Goal: Task Accomplishment & Management: Complete application form

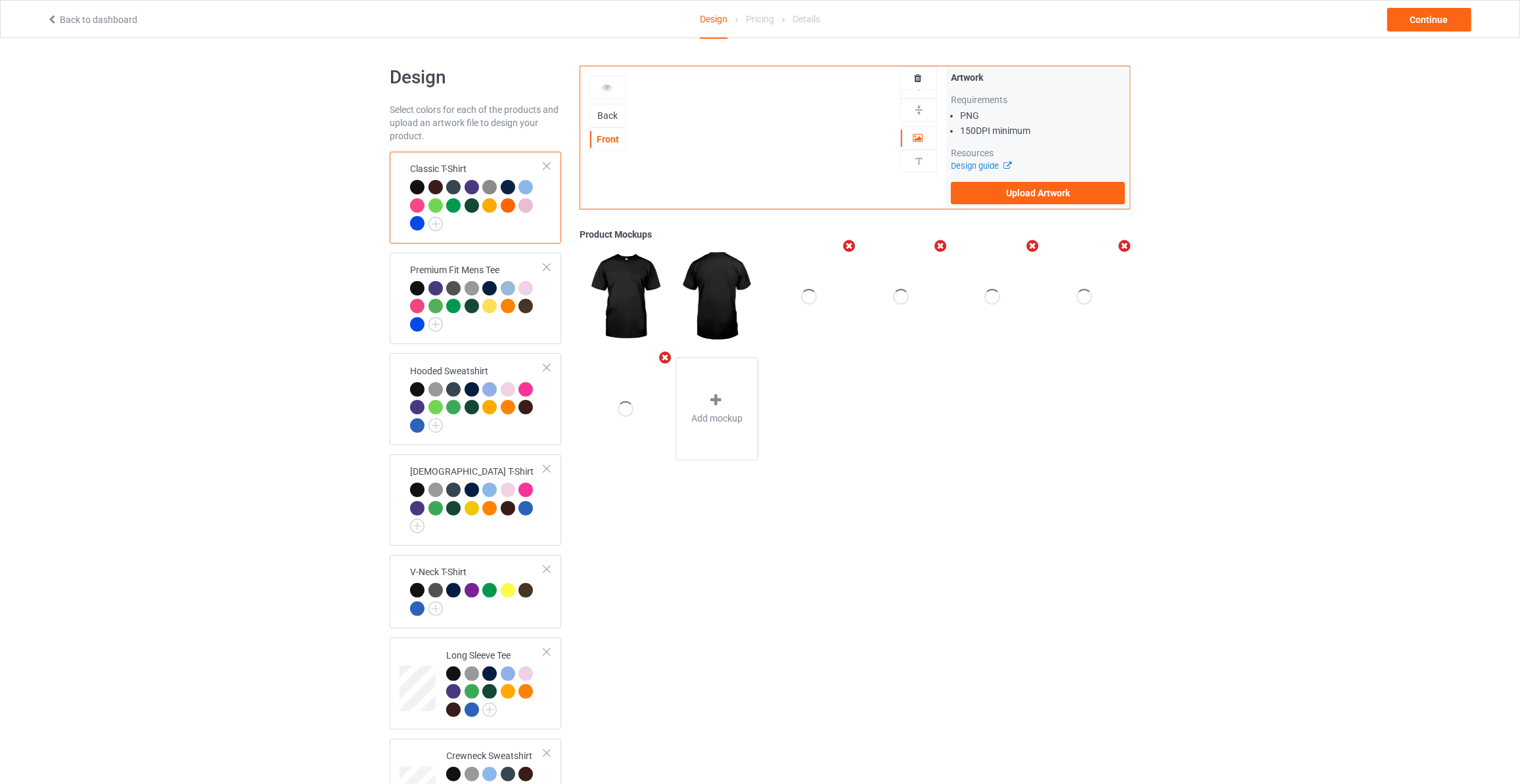
click at [609, 115] on div "Back" at bounding box center [608, 115] width 36 height 14
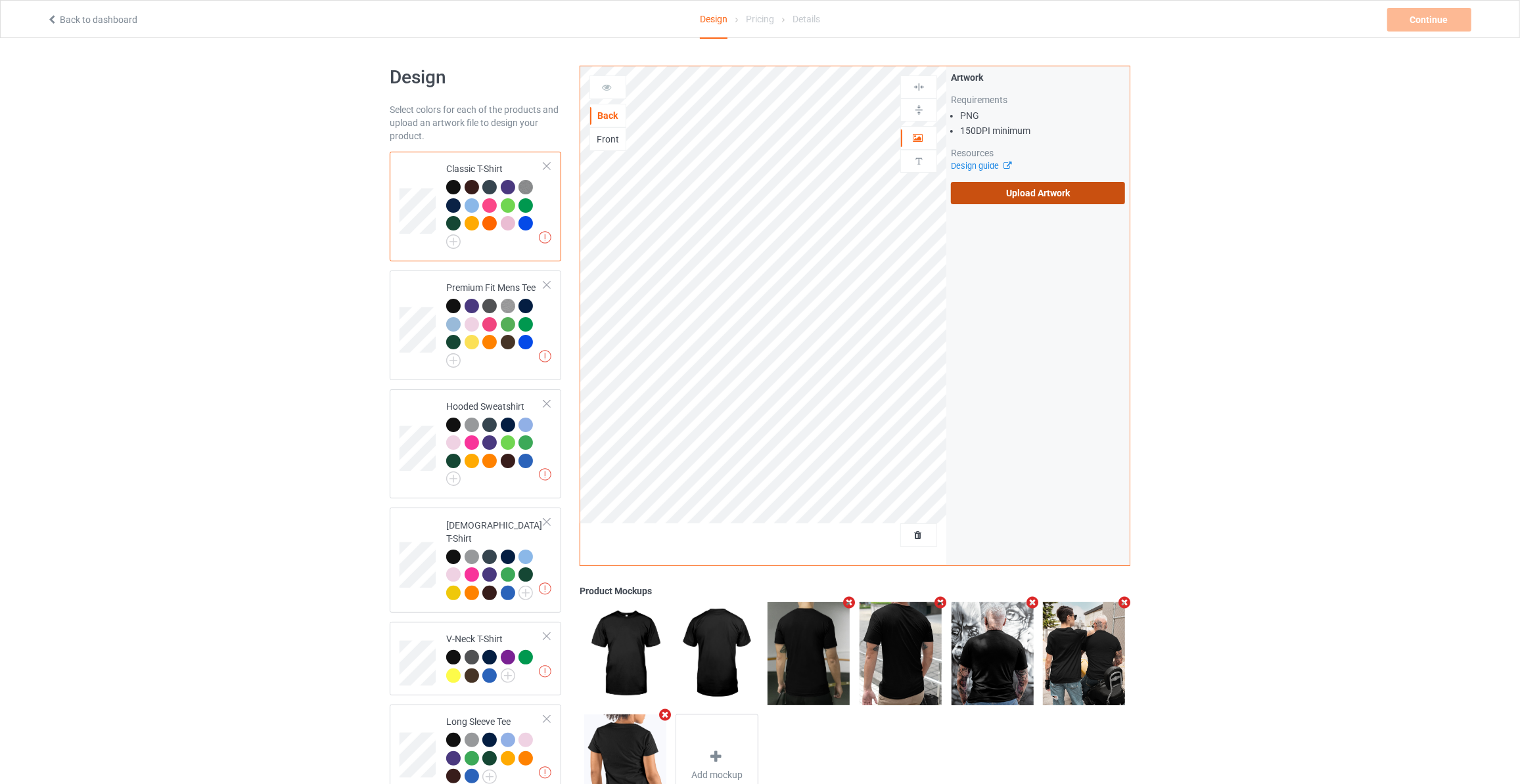
click at [1009, 199] on label "Upload Artwork" at bounding box center [1037, 193] width 174 height 22
click at [0, 0] on input "Upload Artwork" at bounding box center [0, 0] width 0 height 0
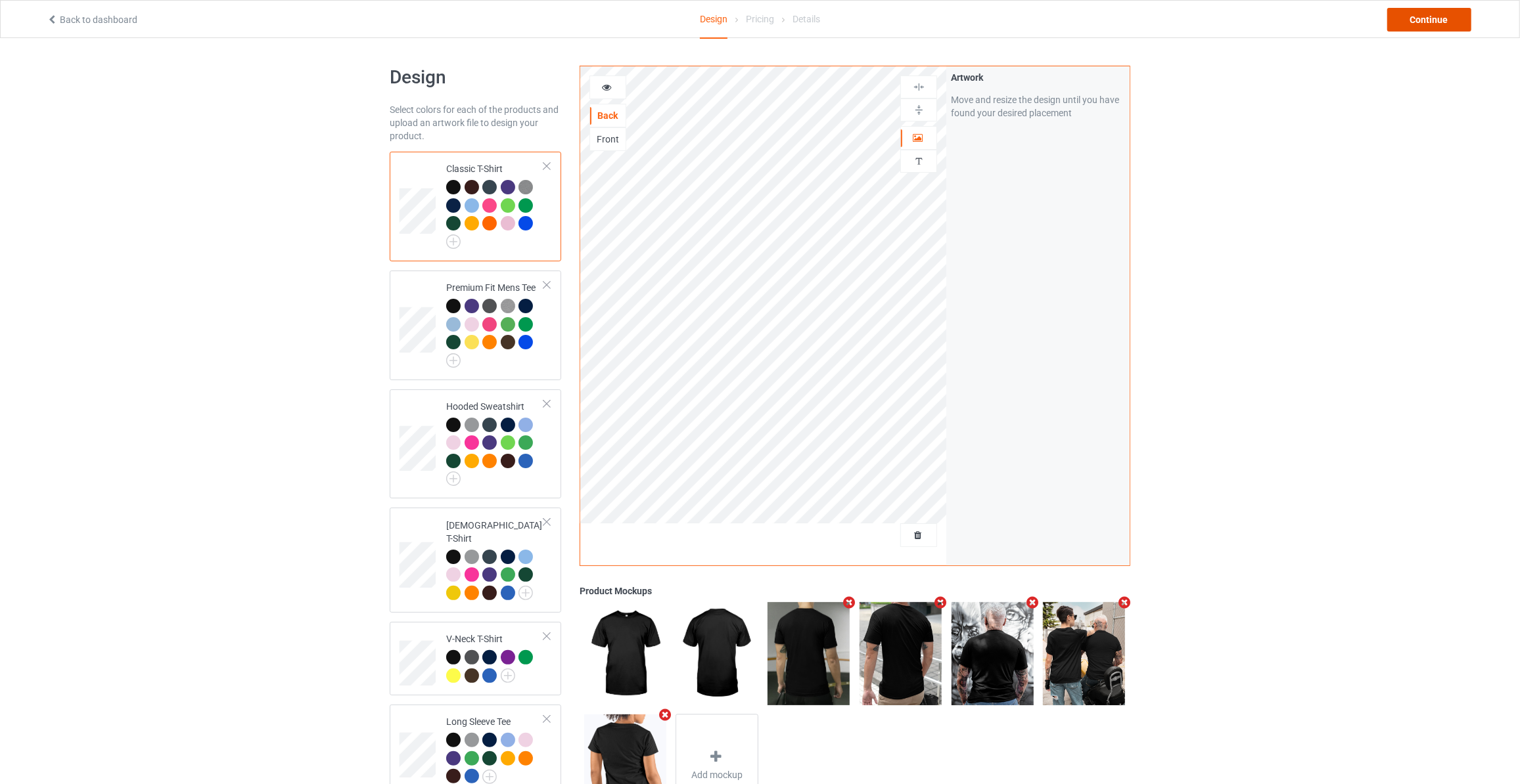
click at [1401, 23] on div "Continue" at bounding box center [1429, 19] width 84 height 23
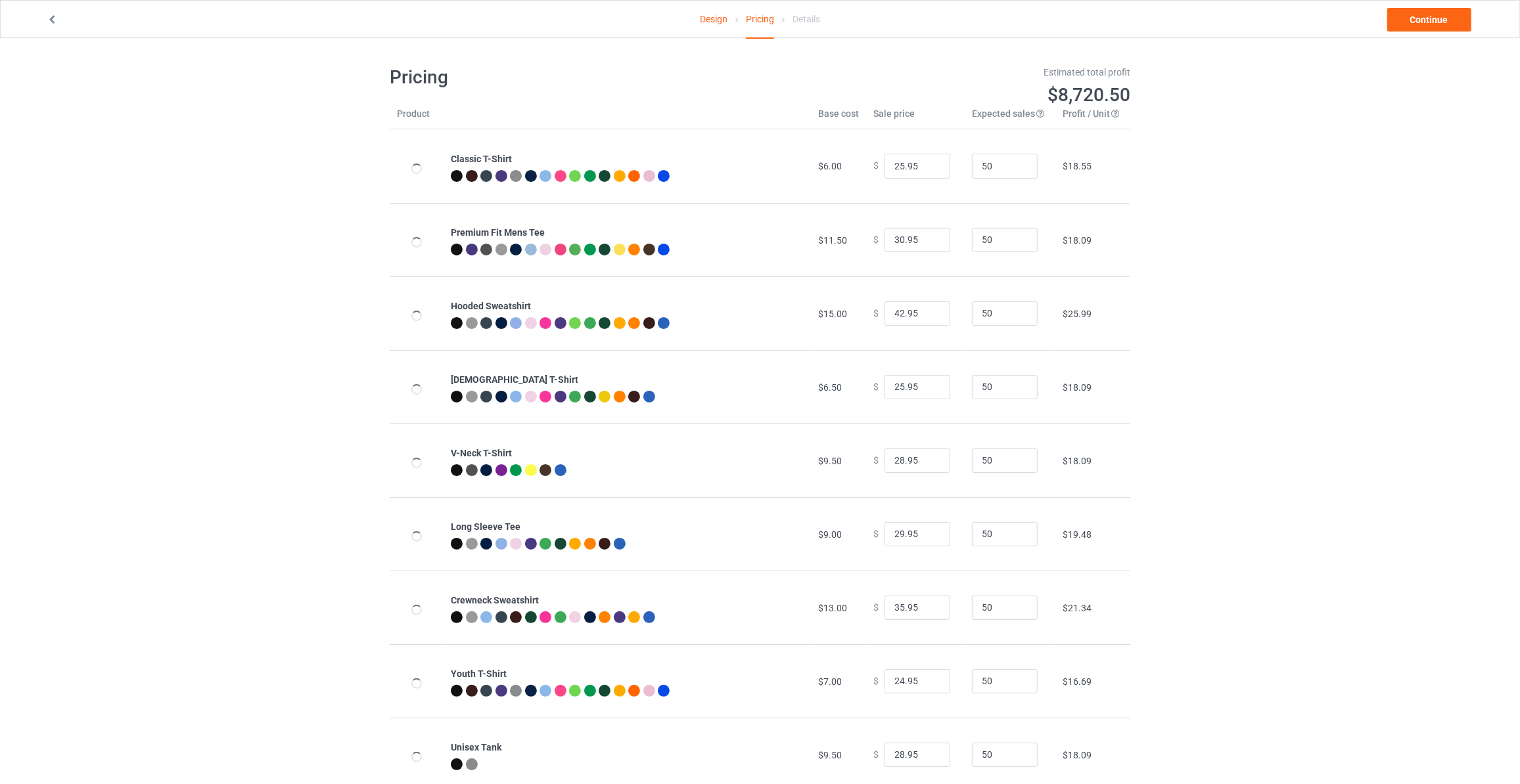
click at [1401, 23] on link "Continue" at bounding box center [1429, 19] width 84 height 23
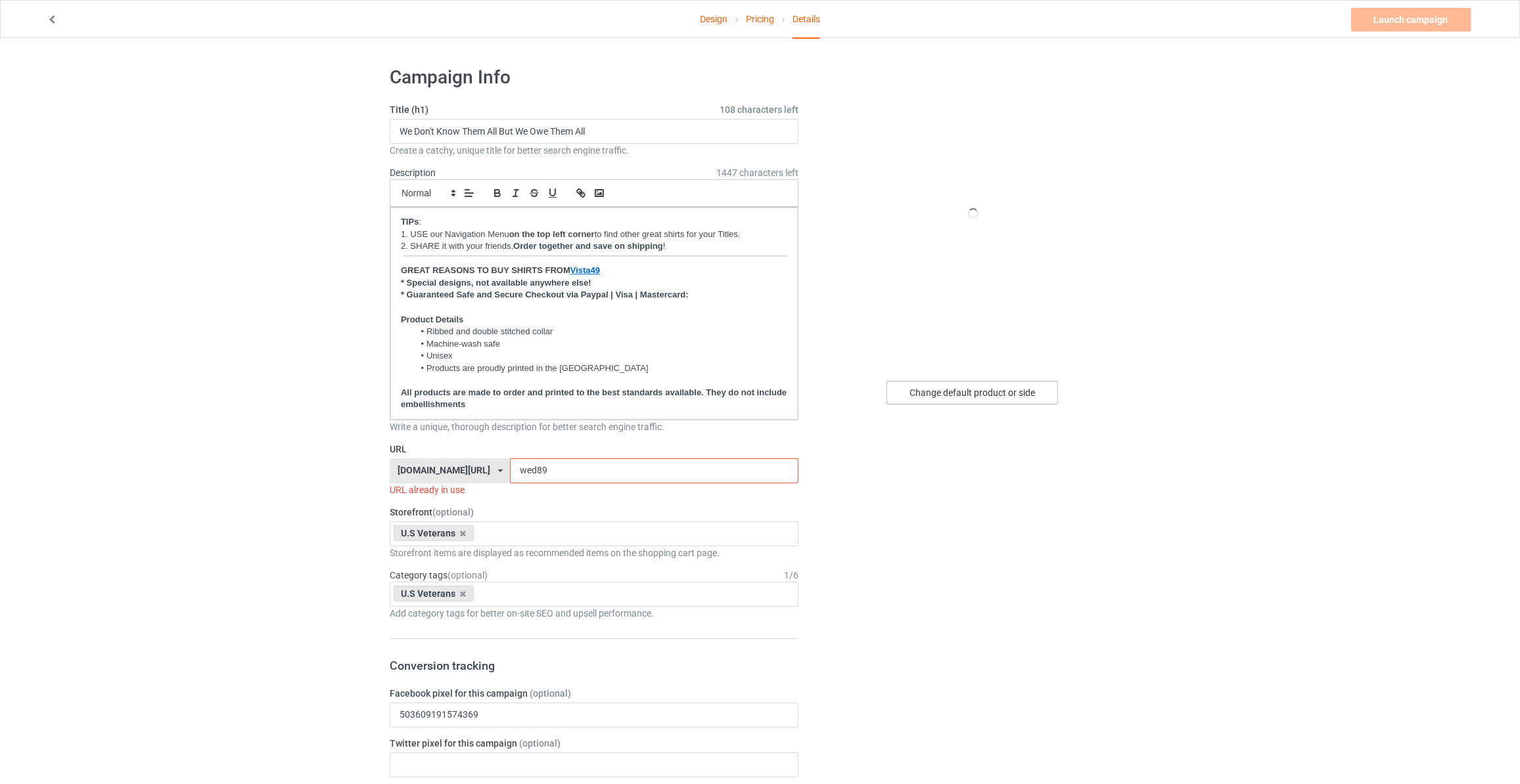
click at [996, 396] on div "Change default product or side" at bounding box center [972, 393] width 172 height 23
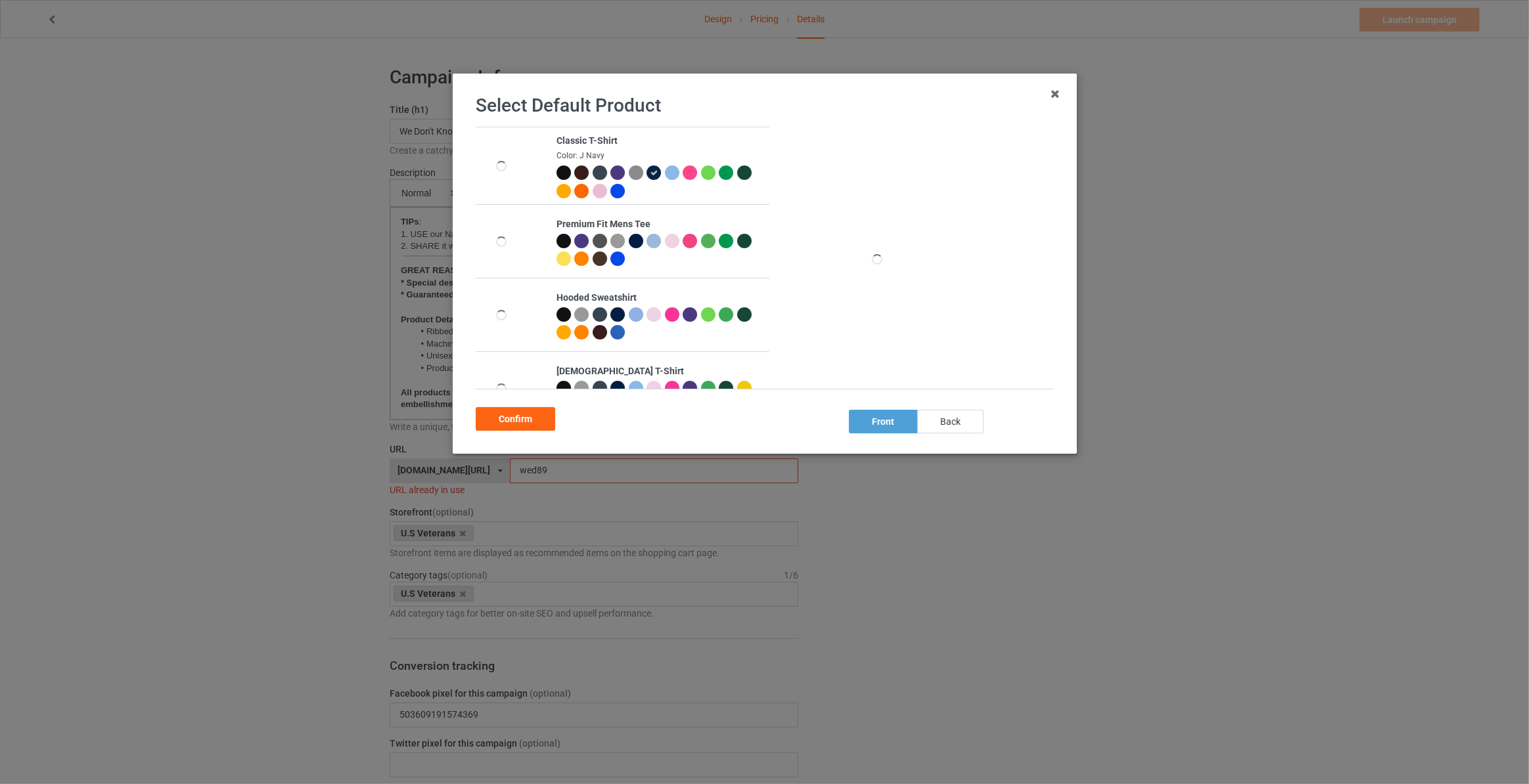
click at [965, 429] on div "back" at bounding box center [950, 421] width 66 height 23
click at [498, 415] on div "Confirm" at bounding box center [515, 419] width 80 height 23
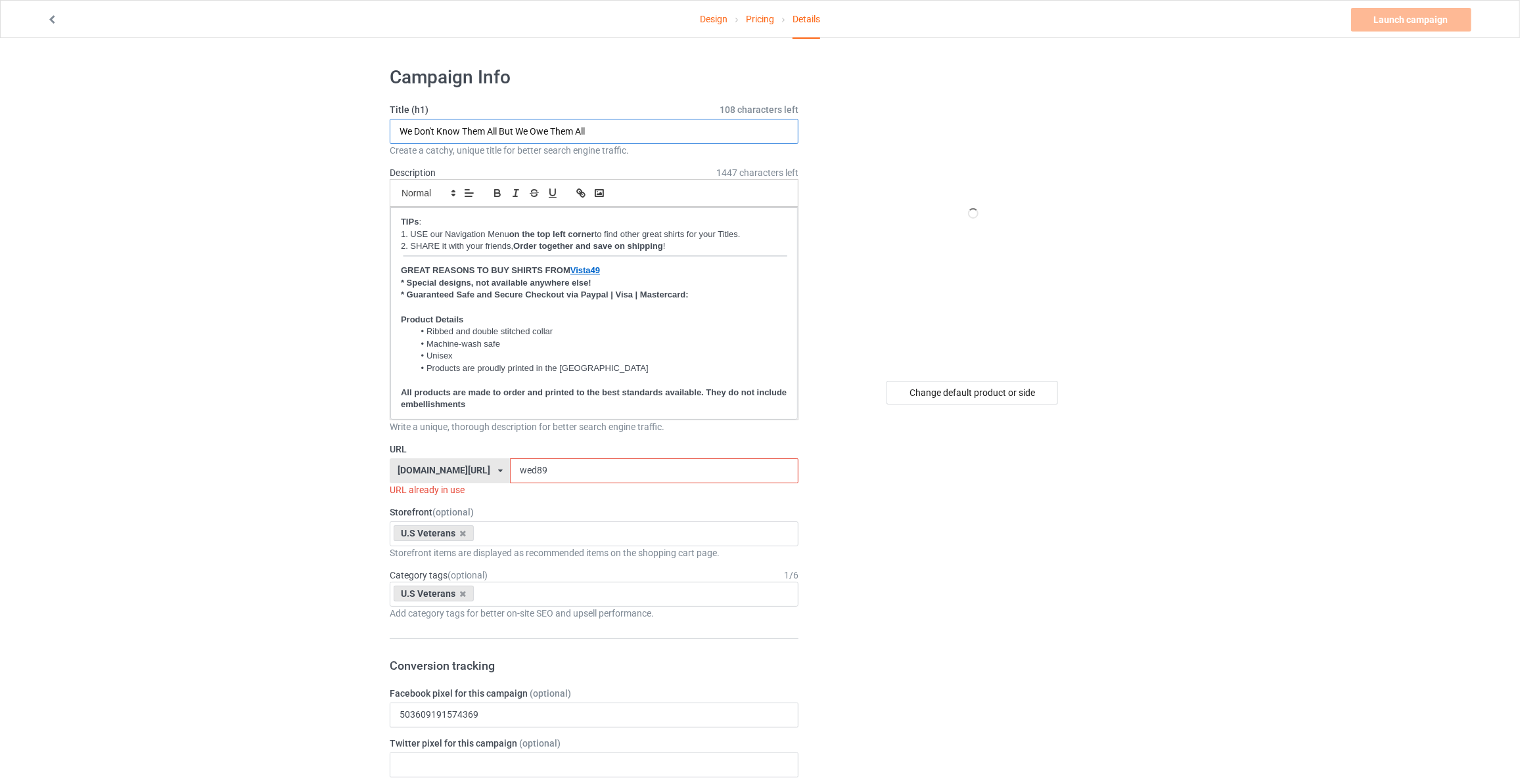
drag, startPoint x: 636, startPoint y: 136, endPoint x: 1, endPoint y: 112, distance: 635.5
type input "From A Place You Will Not See Comes A Sound You Will Not Hear"
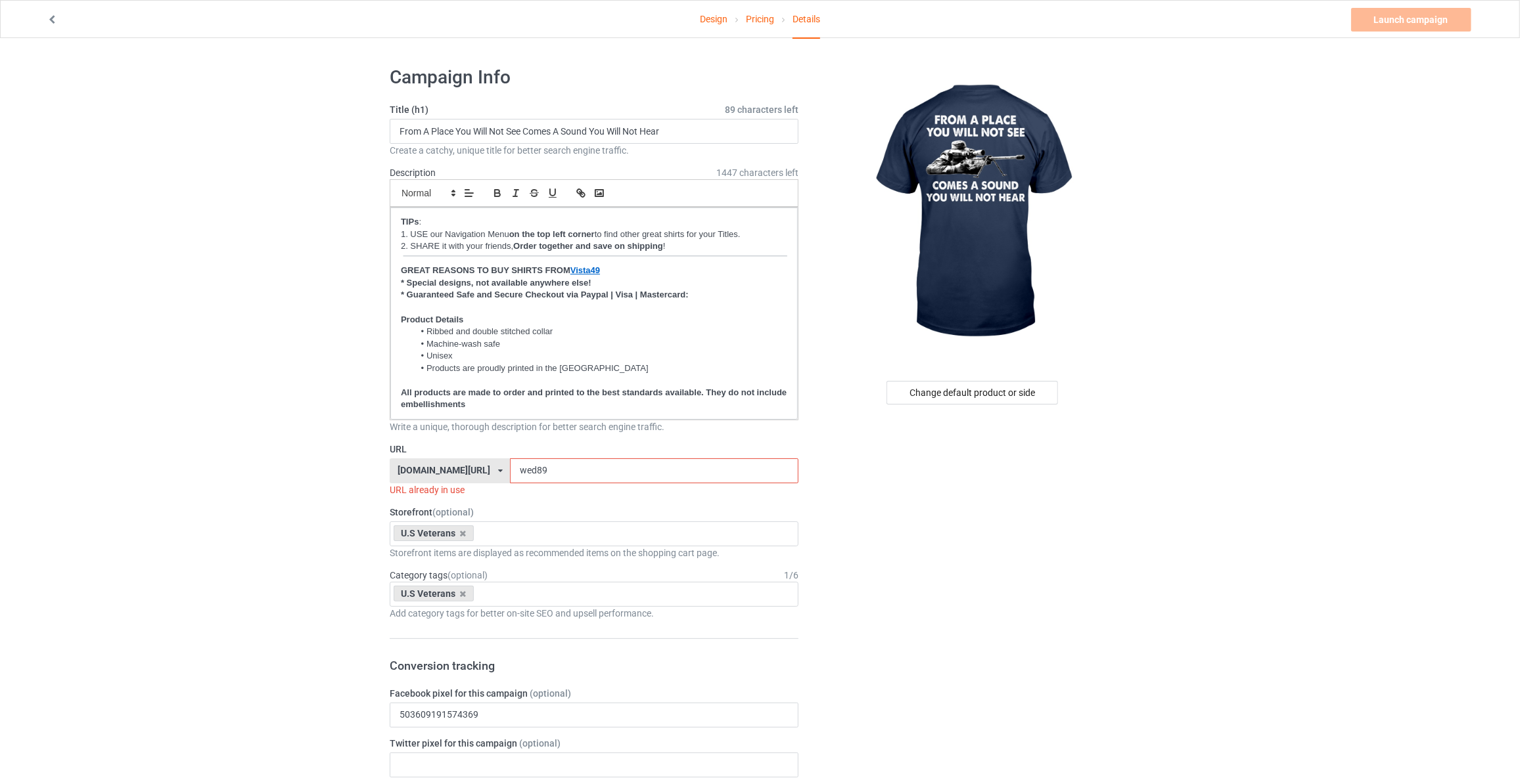
drag, startPoint x: 312, startPoint y: 469, endPoint x: 290, endPoint y: 468, distance: 22.0
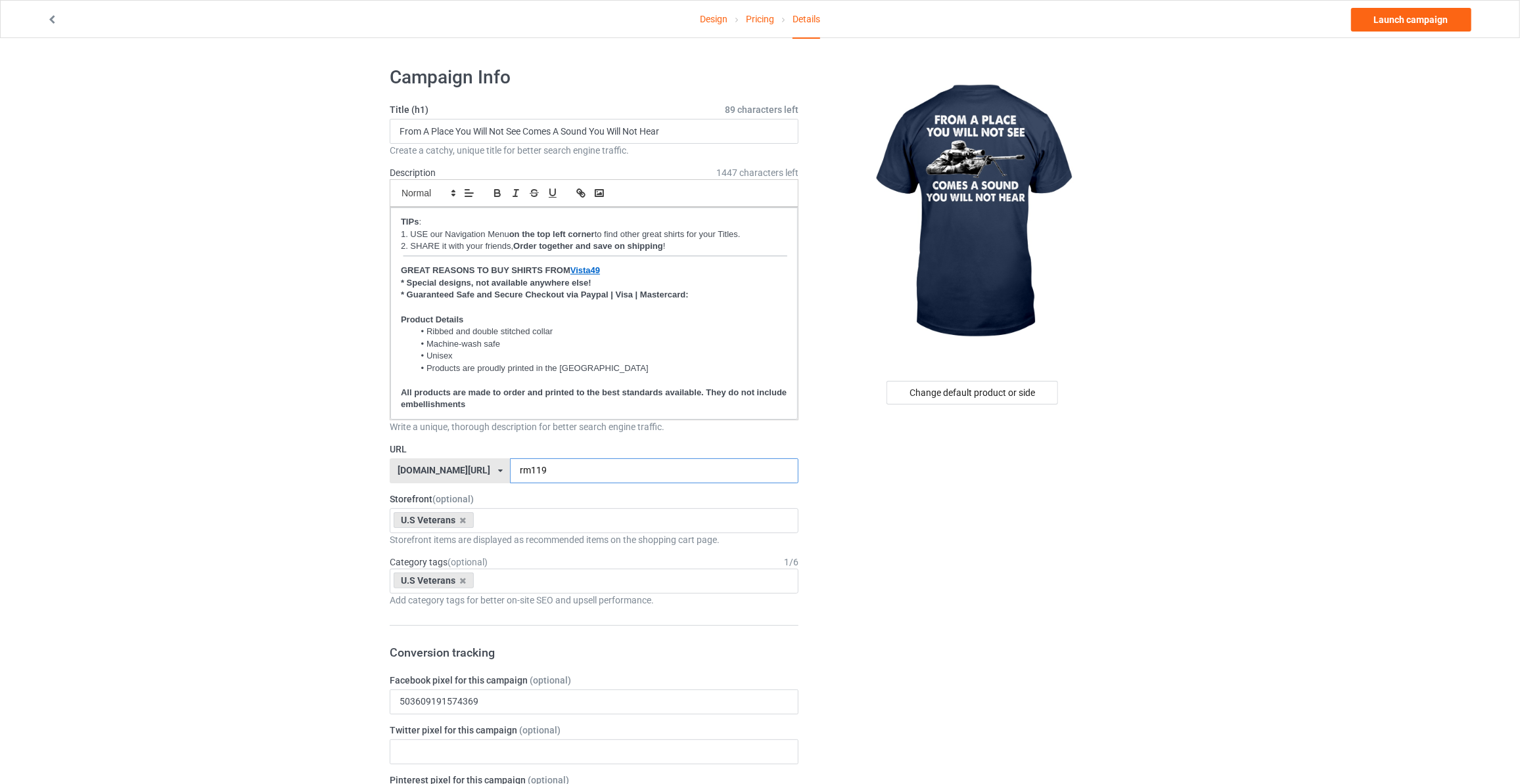
drag, startPoint x: 485, startPoint y: 472, endPoint x: 470, endPoint y: 473, distance: 15.0
click at [470, 473] on div "vista49.com/ aloha49.com/ aloprintsong.com/ combsgift.com/ lovesonglyric.com/ l…" at bounding box center [593, 471] width 409 height 25
type input "frm119"
click at [1420, 20] on link "Launch campaign" at bounding box center [1411, 19] width 120 height 23
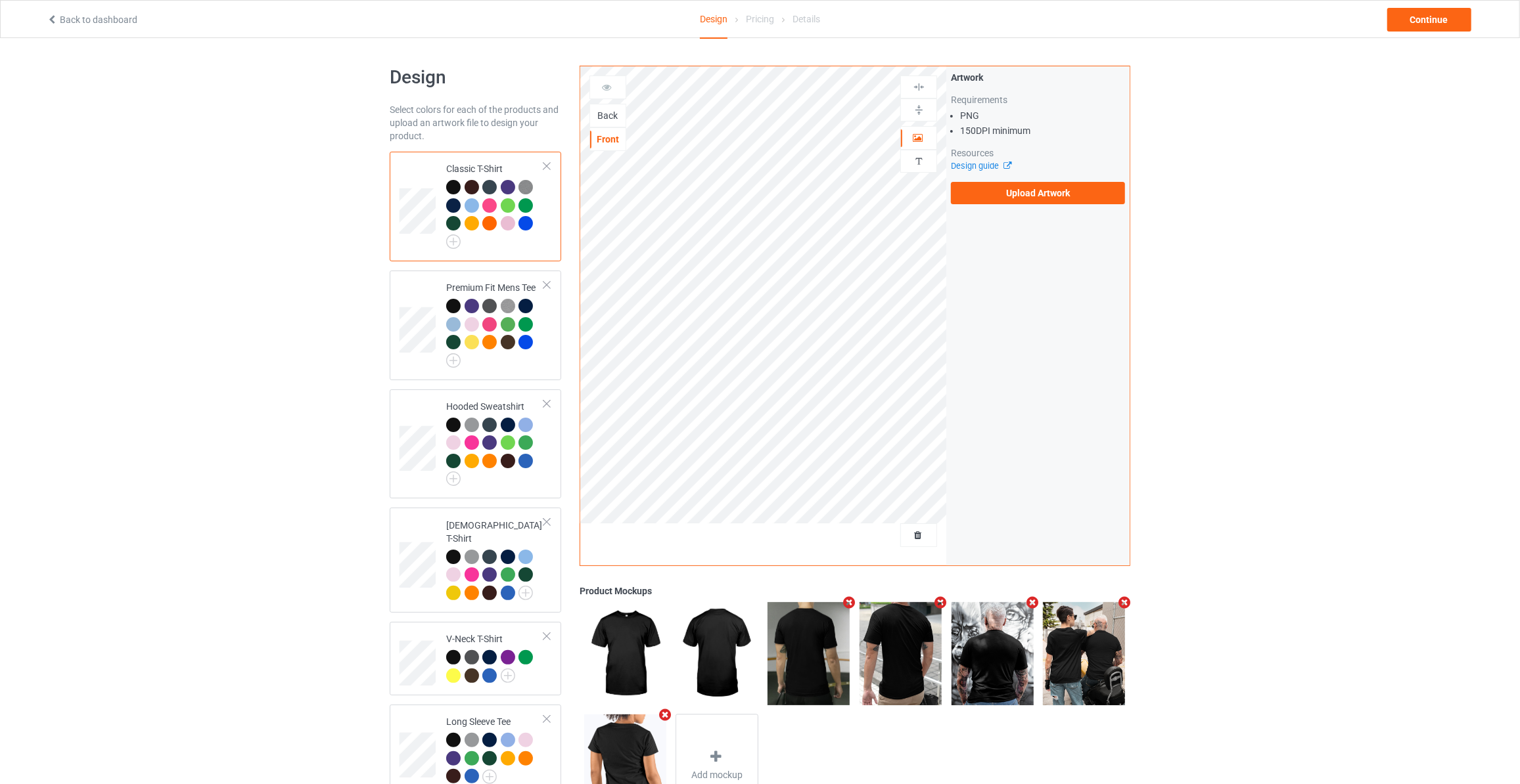
click at [614, 114] on div "Back" at bounding box center [608, 115] width 36 height 14
click at [969, 194] on label "Upload Artwork" at bounding box center [1037, 193] width 174 height 22
click at [0, 0] on input "Upload Artwork" at bounding box center [0, 0] width 0 height 0
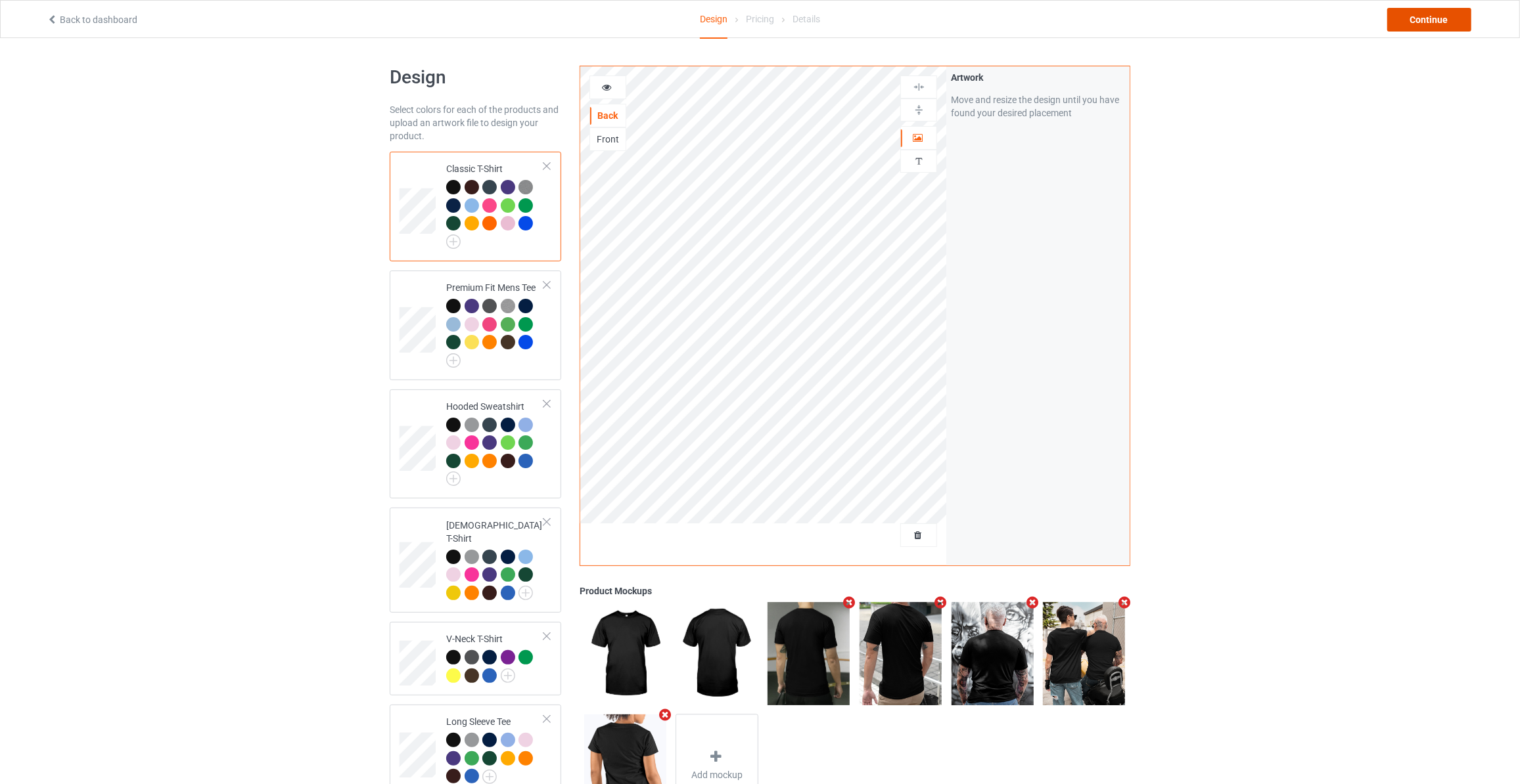
click at [1437, 17] on div "Continue" at bounding box center [1429, 19] width 84 height 23
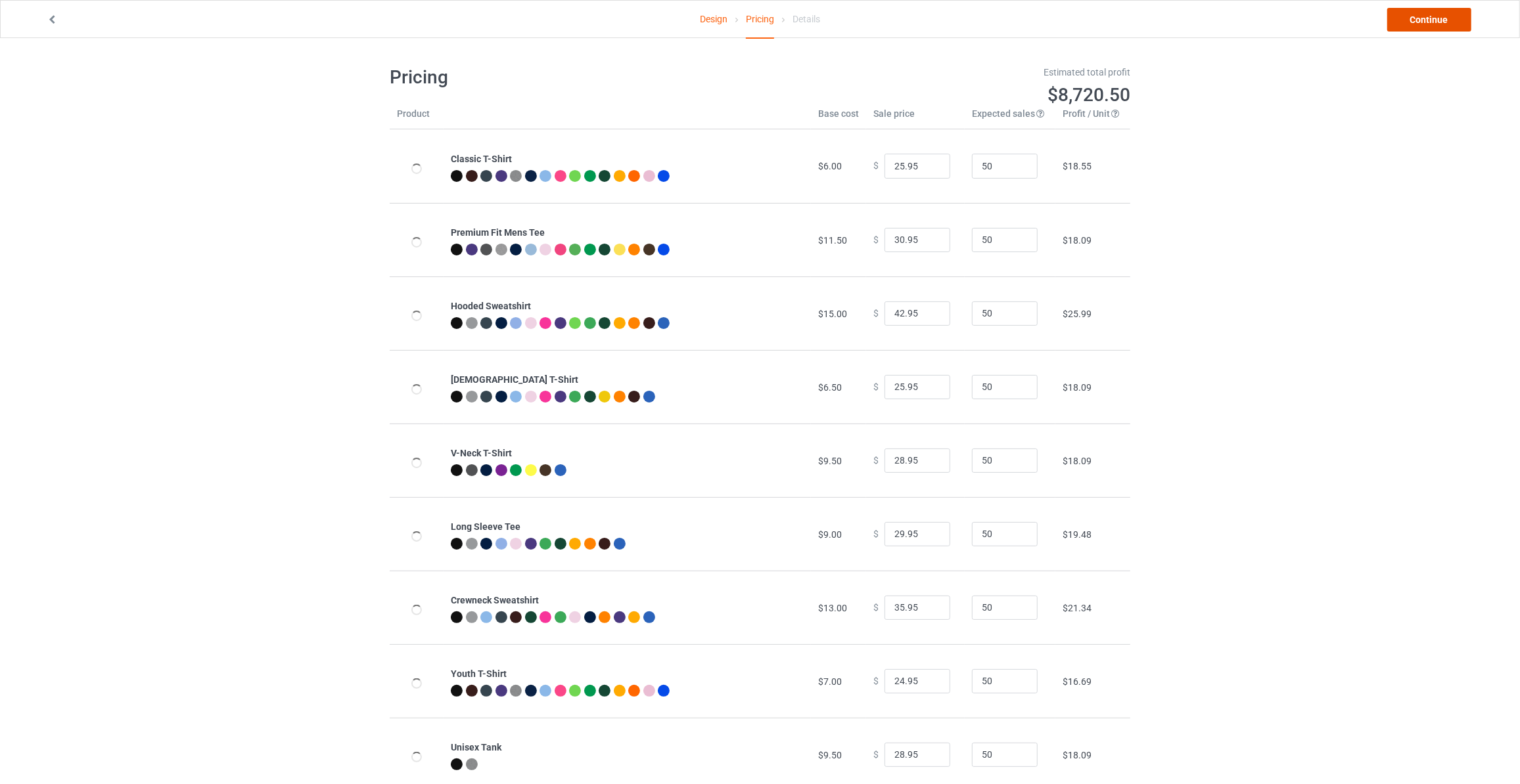
click at [1437, 17] on link "Continue" at bounding box center [1429, 19] width 84 height 23
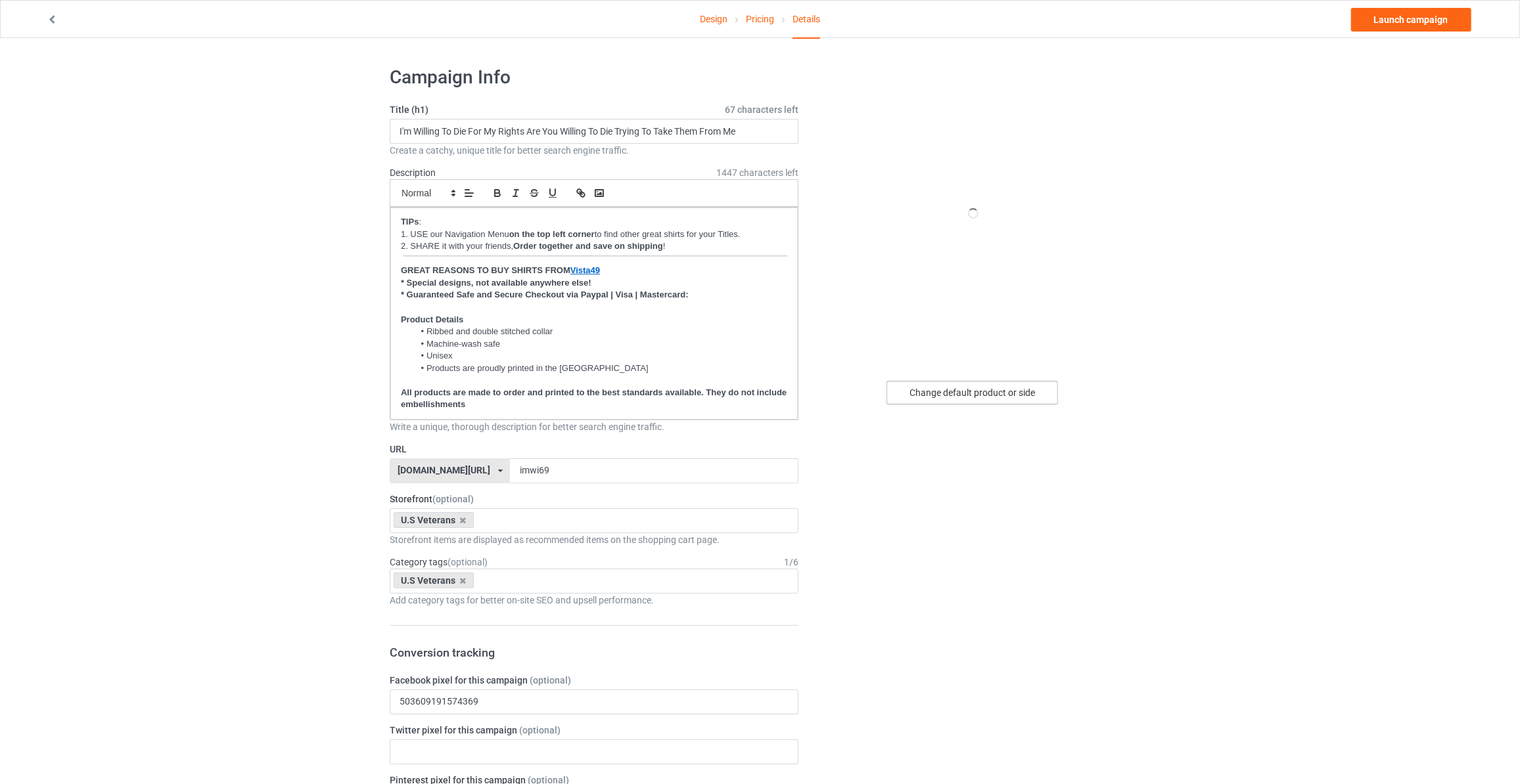
click at [1015, 398] on div "Change default product or side" at bounding box center [972, 393] width 172 height 23
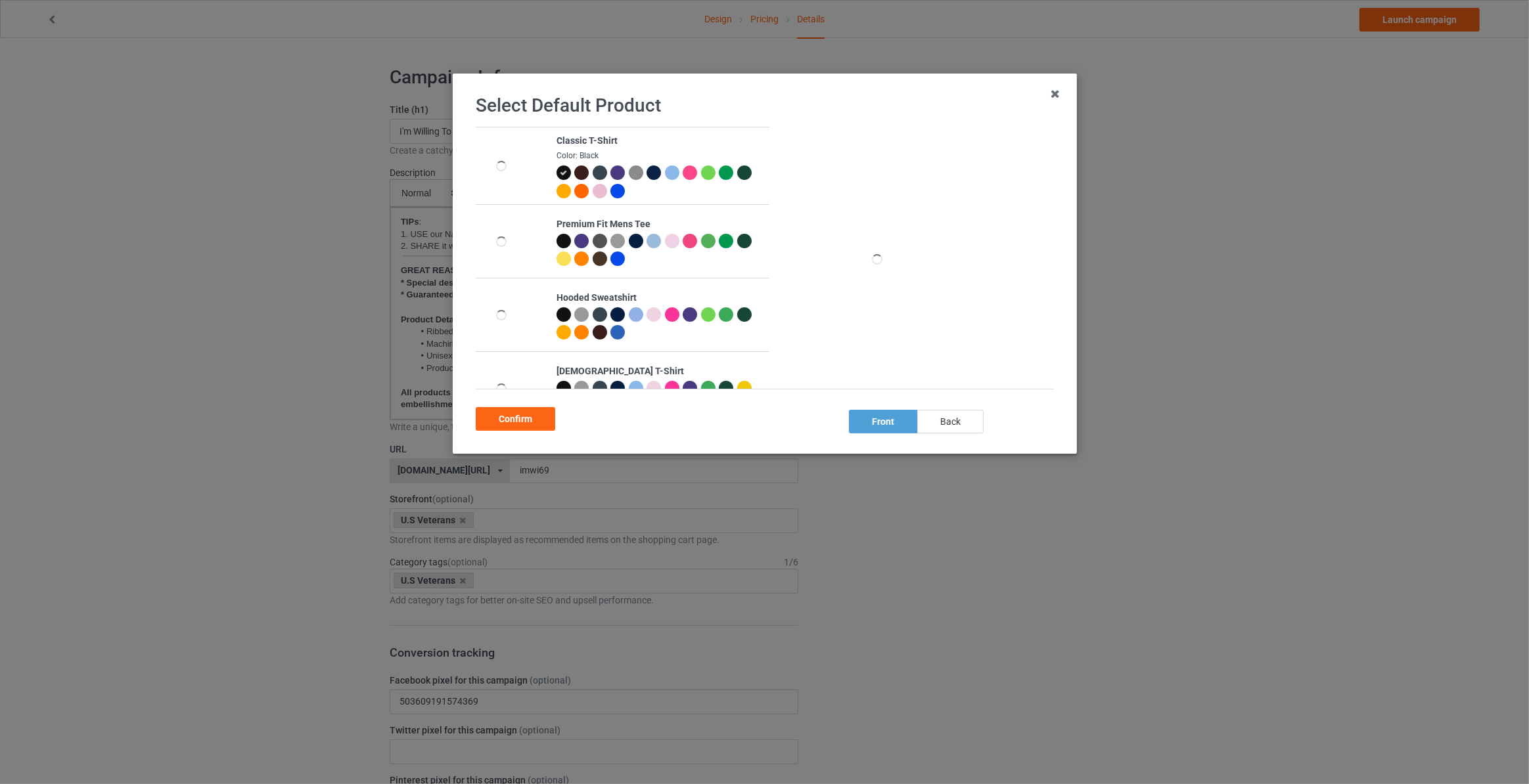
click at [968, 420] on div "back" at bounding box center [950, 421] width 66 height 23
click at [476, 409] on div "Confirm" at bounding box center [515, 419] width 80 height 23
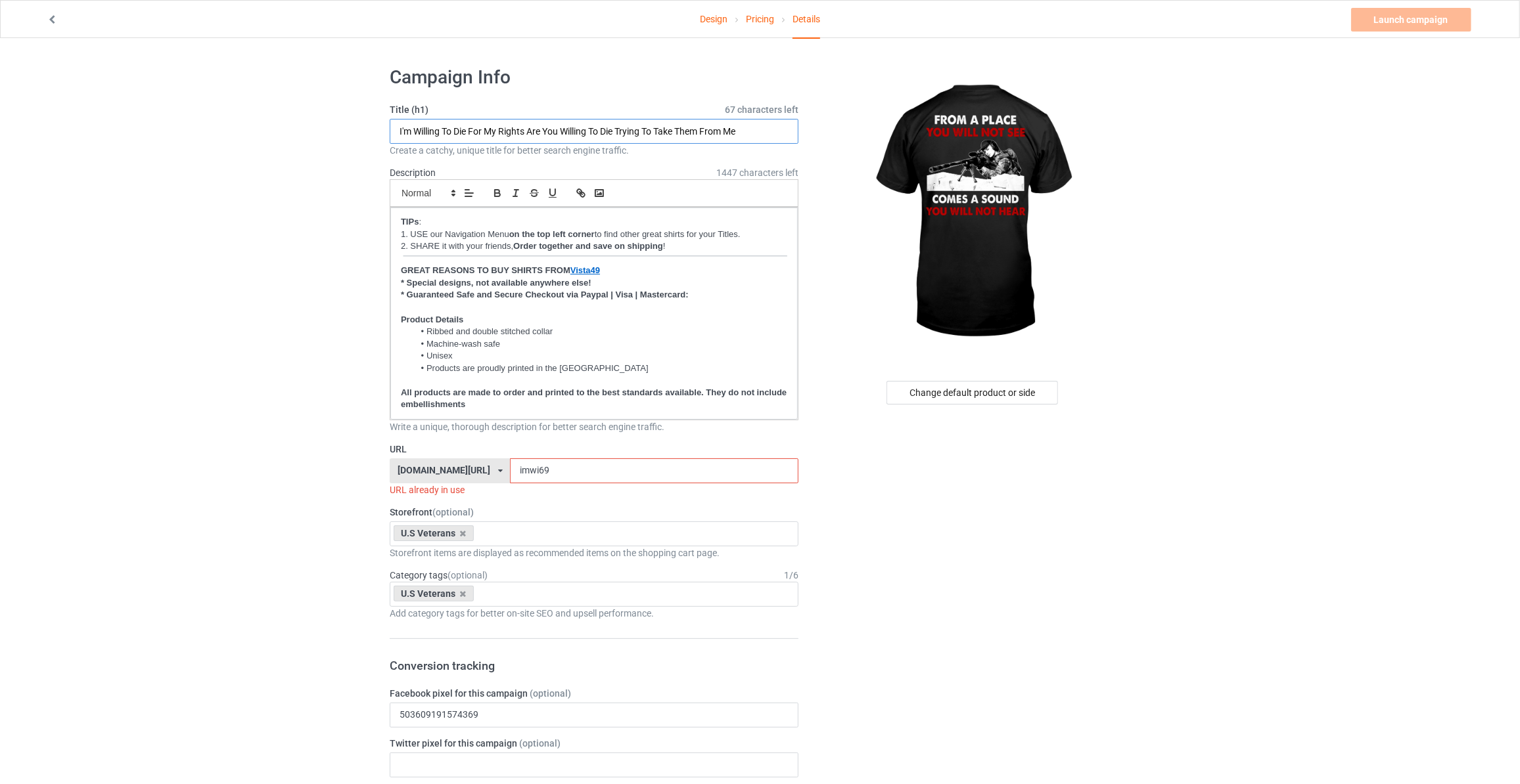
click at [624, 130] on input "I'm Willing To Die For My Rights Are You Willing To Die Trying To Take Them Fro…" at bounding box center [593, 132] width 409 height 25
paste input "From A Place You Will Not See Comes A Sound You Will Not Hear"
type input "From A Place You Will Not See Comes A Sound You Will Not Hear"
drag, startPoint x: 542, startPoint y: 472, endPoint x: 188, endPoint y: 454, distance: 354.5
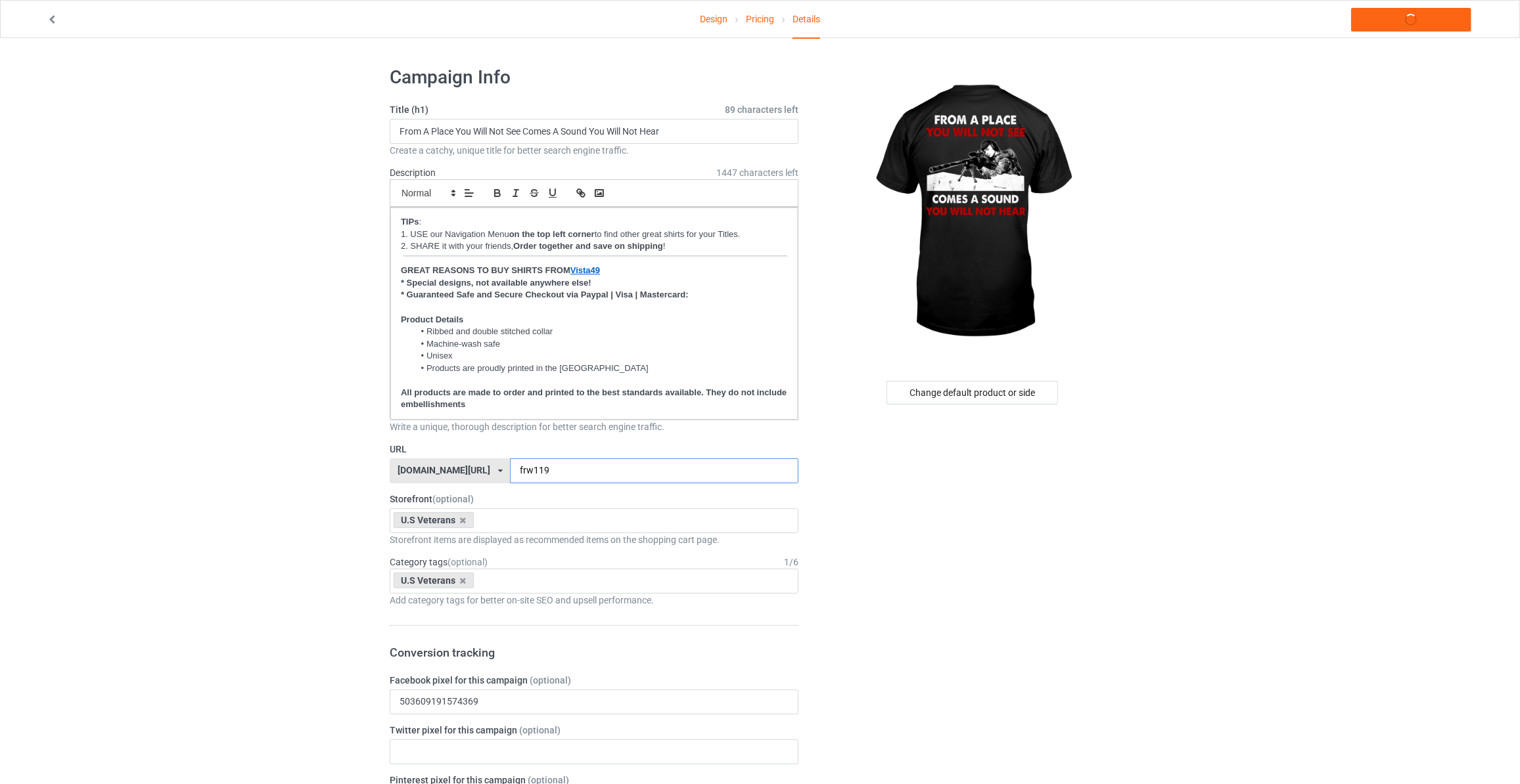
type input "frw119"
click at [1401, 28] on link "Launch campaign" at bounding box center [1411, 19] width 120 height 23
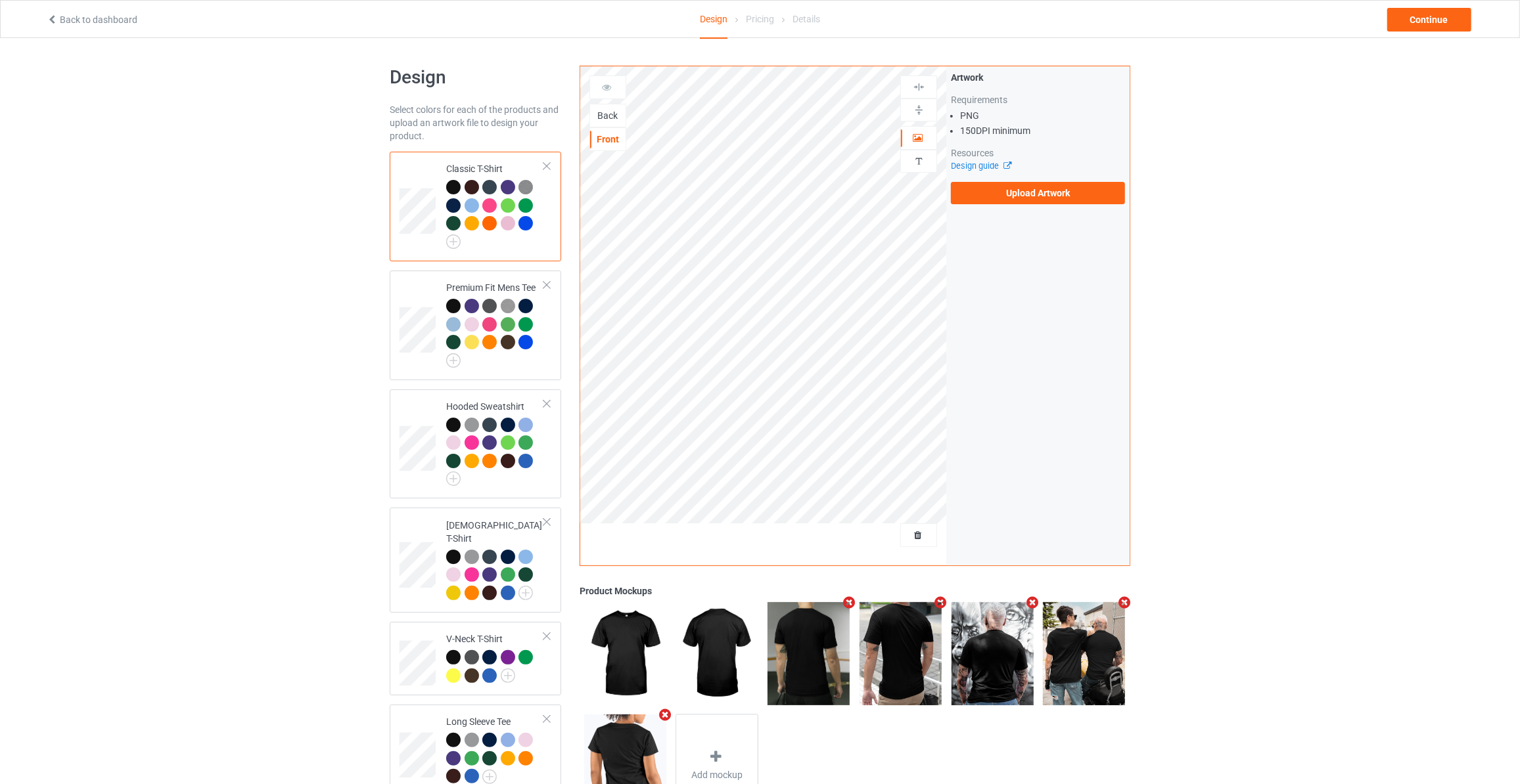
click at [602, 111] on div "Back" at bounding box center [608, 115] width 36 height 14
click at [1041, 194] on label "Upload Artwork" at bounding box center [1037, 193] width 174 height 22
click at [0, 0] on input "Upload Artwork" at bounding box center [0, 0] width 0 height 0
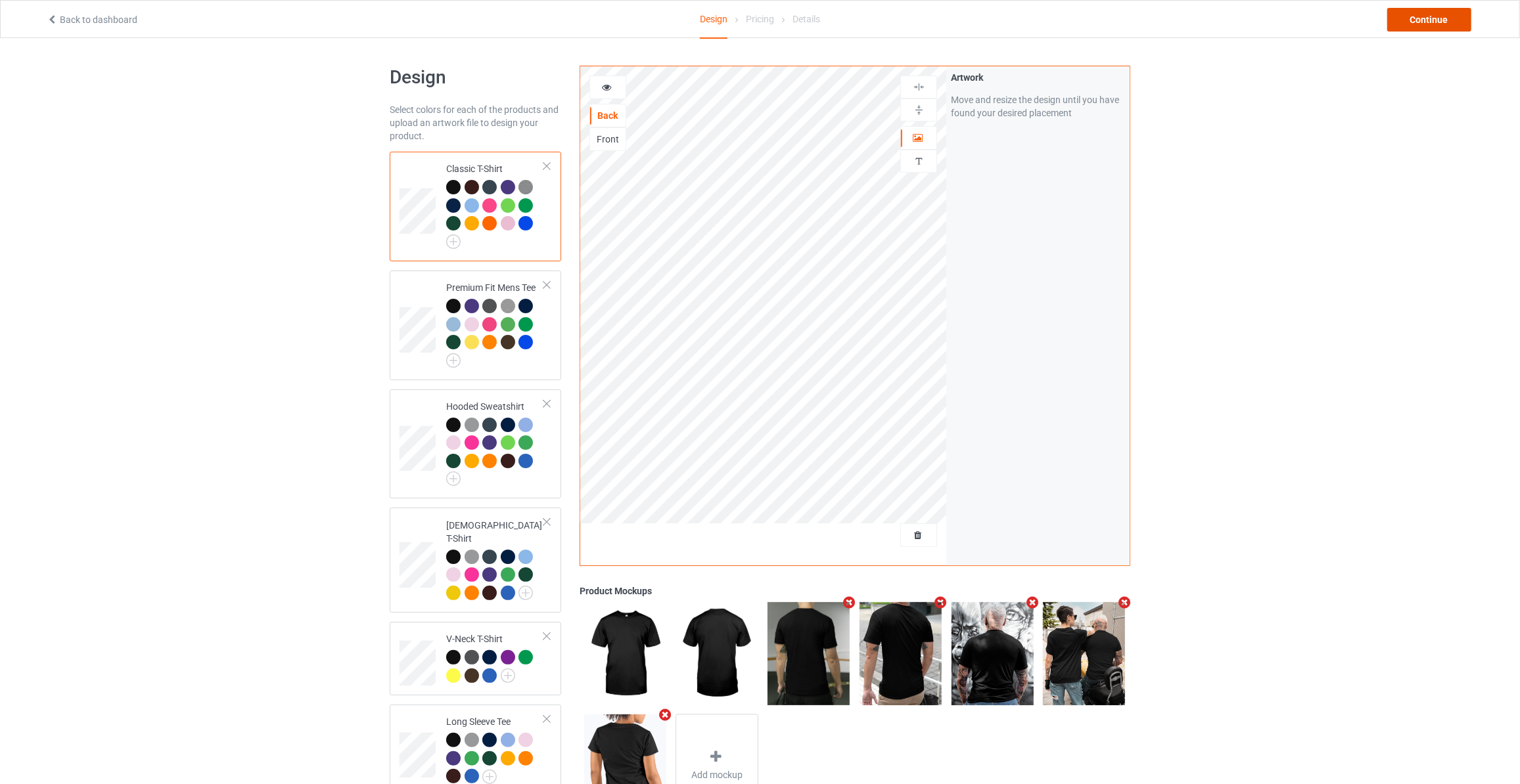
click at [1407, 14] on div "Continue" at bounding box center [1429, 19] width 84 height 23
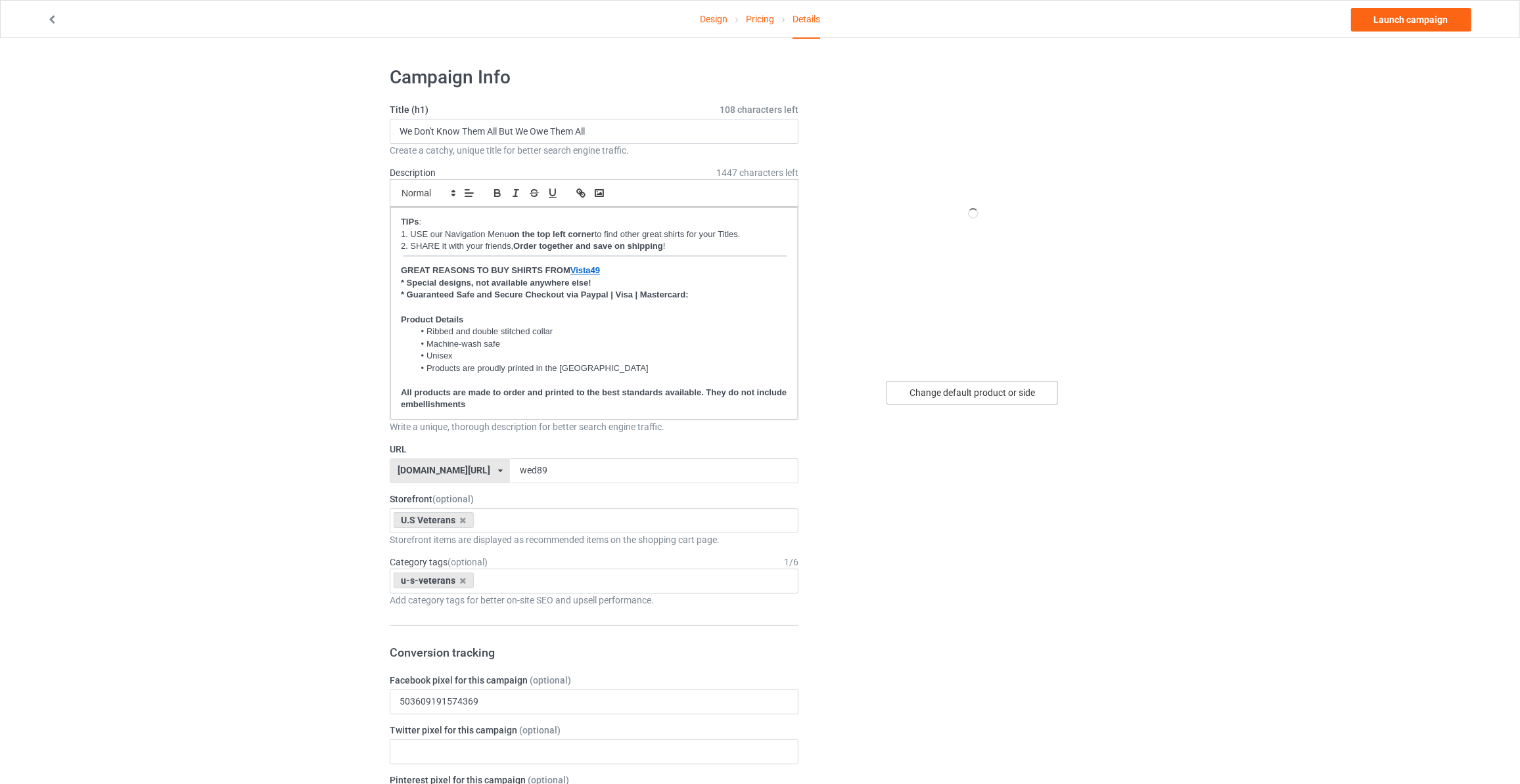
click at [995, 392] on div "Change default product or side" at bounding box center [972, 393] width 172 height 23
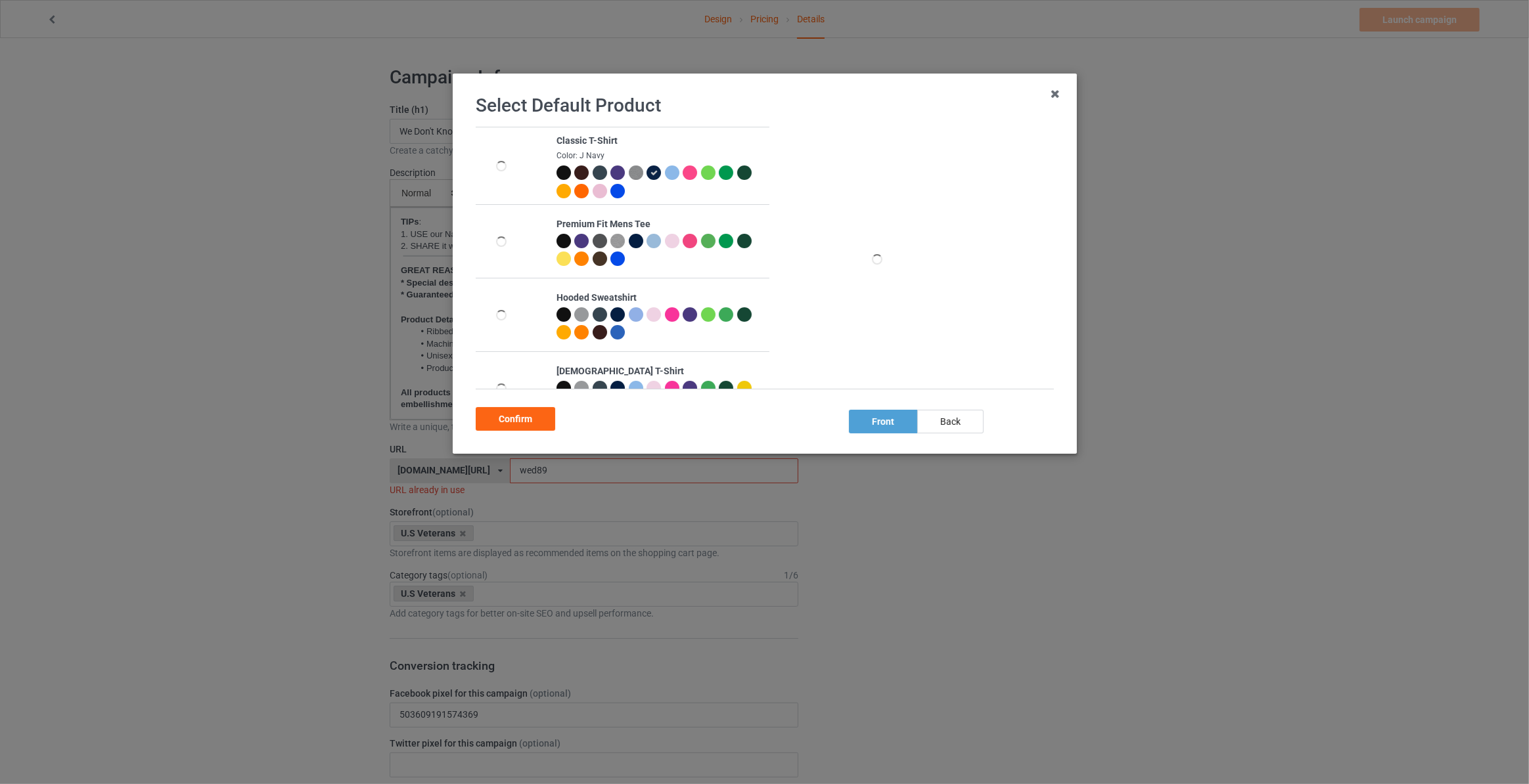
click at [952, 434] on div "Select Default Product Classic T-Shirt Color: J Navy Premium Fit Mens Tee Hoode…" at bounding box center [765, 264] width 597 height 353
click at [978, 416] on div "back" at bounding box center [950, 421] width 66 height 23
click at [503, 415] on div "Confirm" at bounding box center [515, 419] width 80 height 23
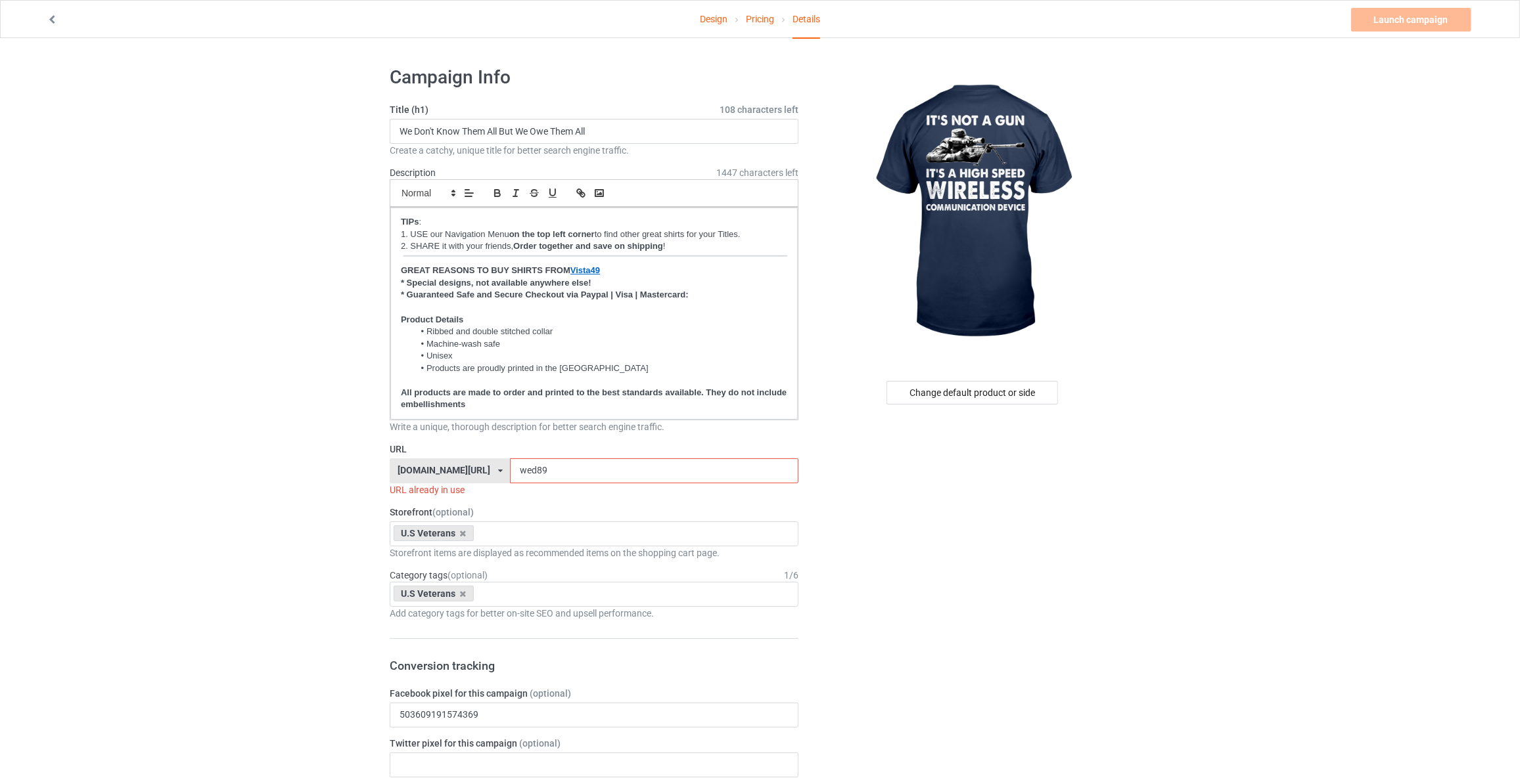
drag, startPoint x: 200, startPoint y: 213, endPoint x: 234, endPoint y: 202, distance: 35.7
drag, startPoint x: 642, startPoint y: 131, endPoint x: 61, endPoint y: 111, distance: 581.3
type input "It's Not A Guns It's A Hight Speed Wireless"
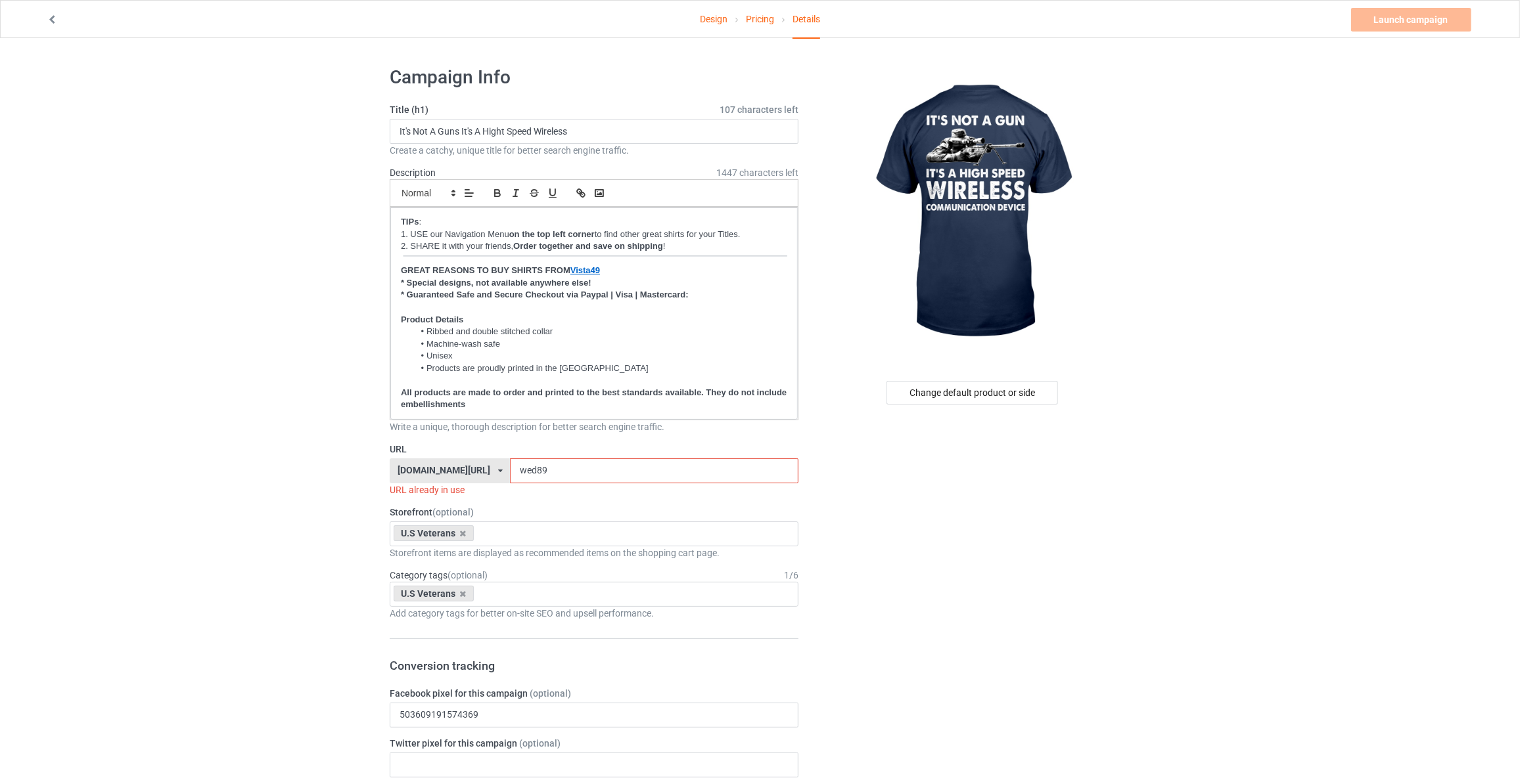
drag, startPoint x: 554, startPoint y: 476, endPoint x: 307, endPoint y: 461, distance: 247.5
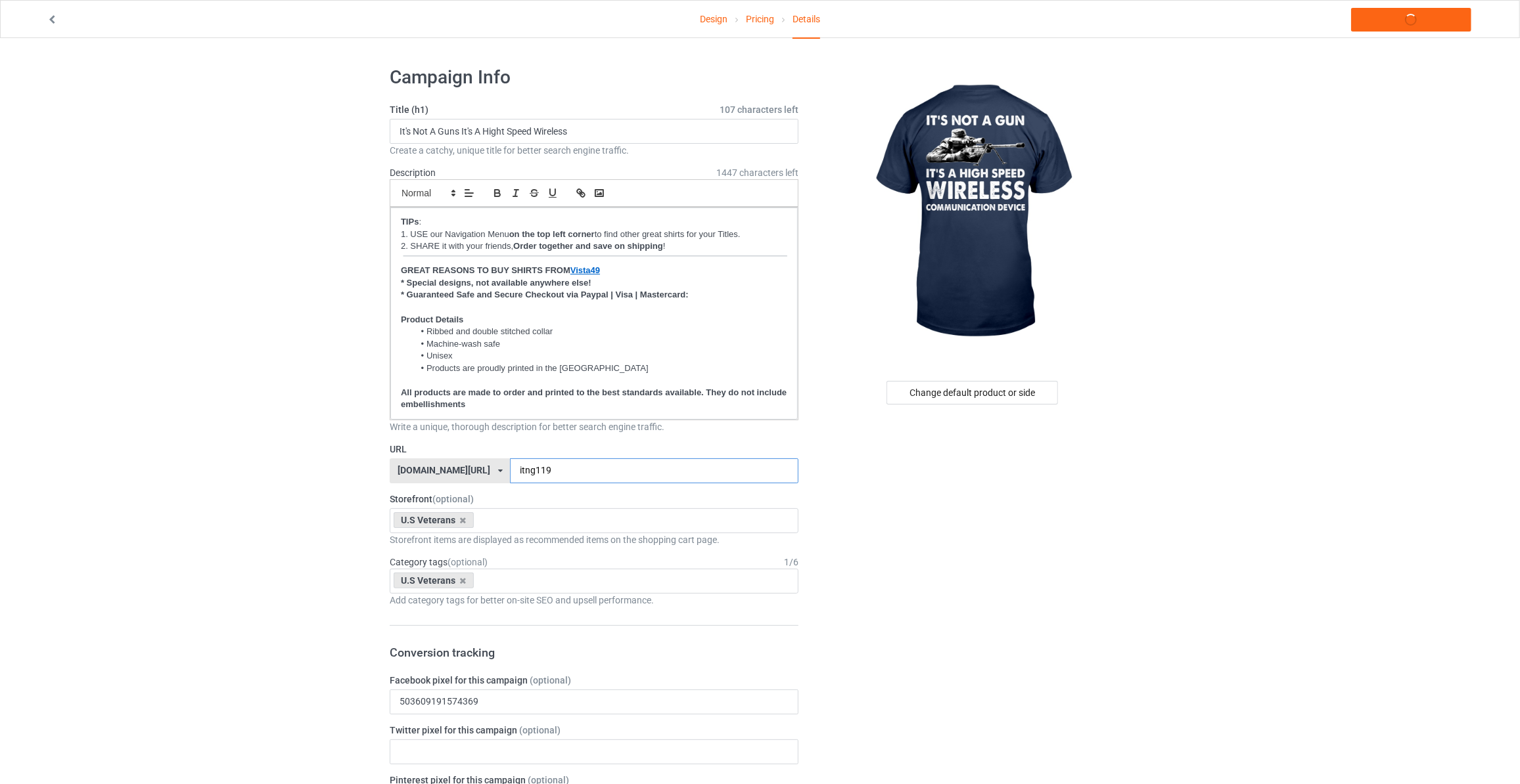
type input "itng119"
click at [1404, 17] on link "Launch campaign" at bounding box center [1411, 19] width 120 height 23
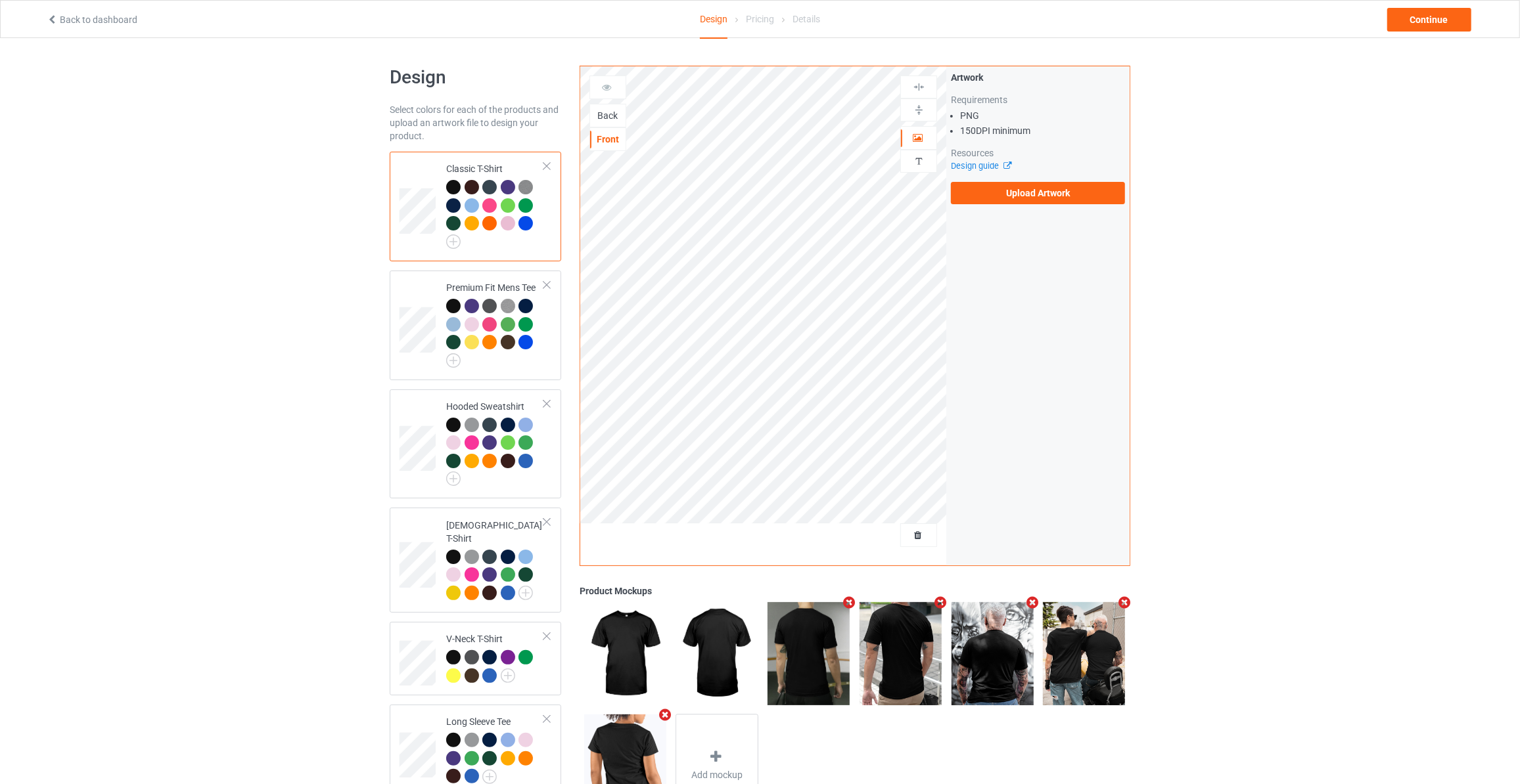
click at [605, 113] on div "Back" at bounding box center [608, 115] width 36 height 14
click at [1001, 196] on label "Upload Artwork" at bounding box center [1037, 193] width 174 height 22
click at [0, 0] on input "Upload Artwork" at bounding box center [0, 0] width 0 height 0
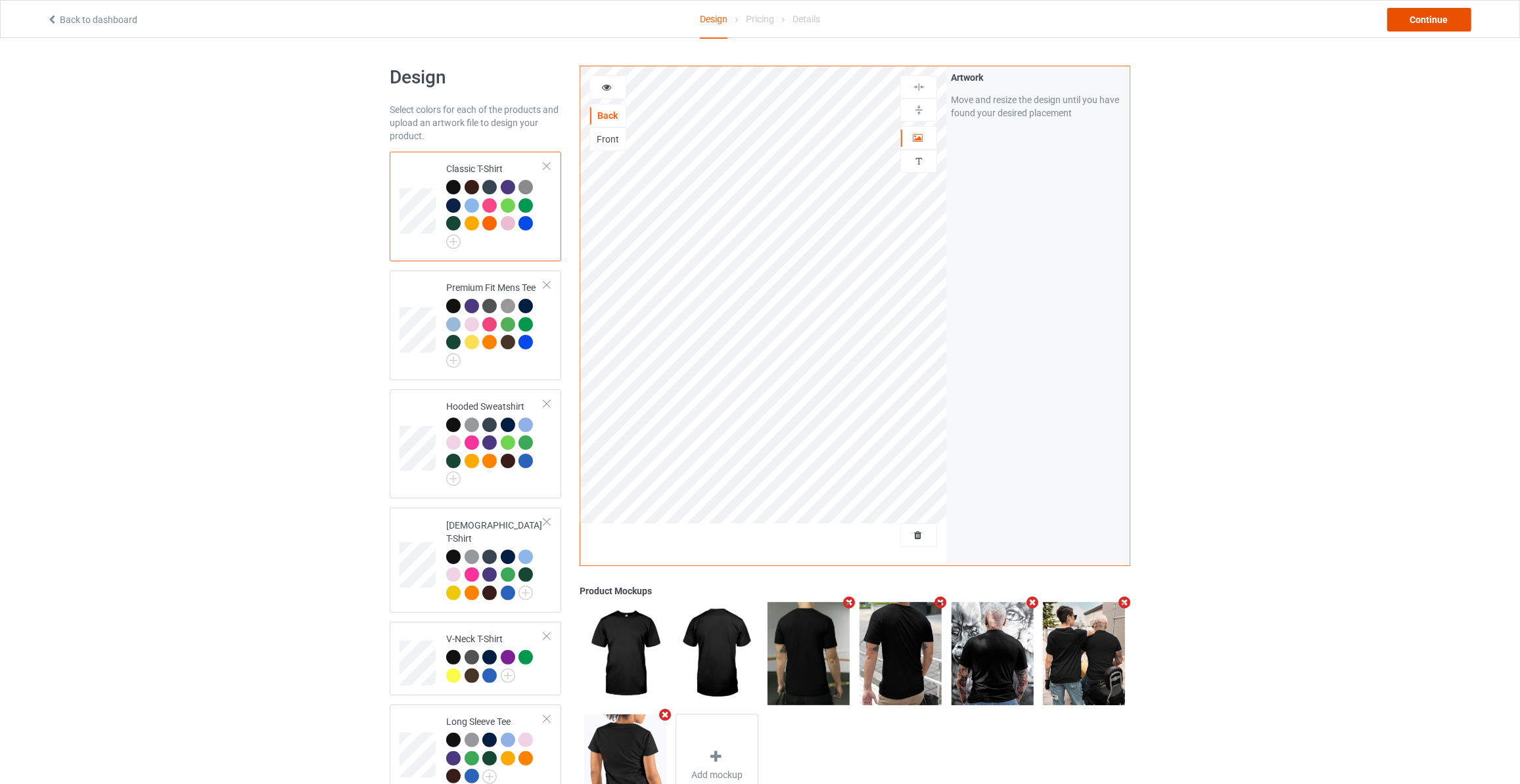
click at [1440, 8] on div "Continue" at bounding box center [1429, 19] width 84 height 23
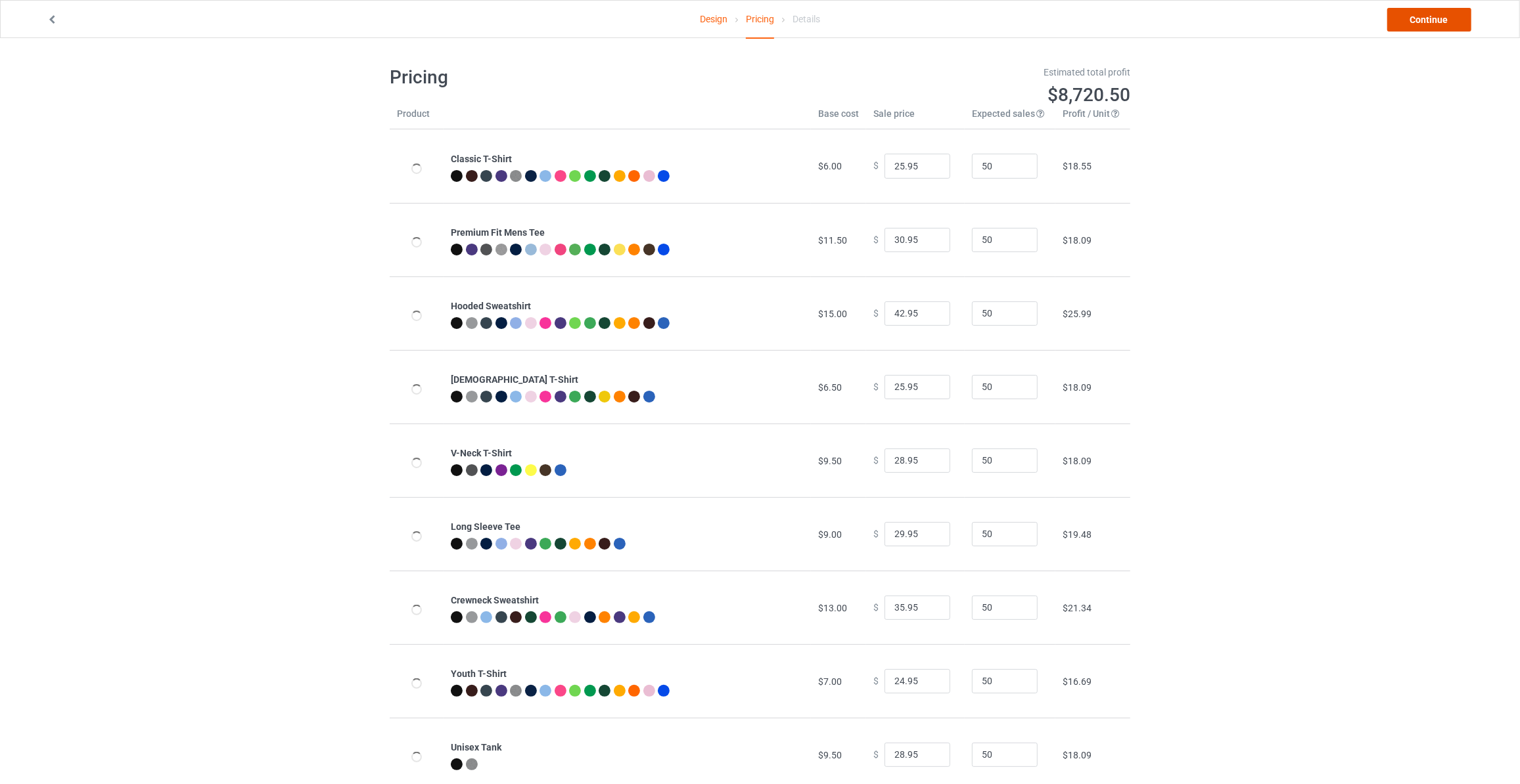
click at [1420, 21] on link "Continue" at bounding box center [1429, 19] width 84 height 23
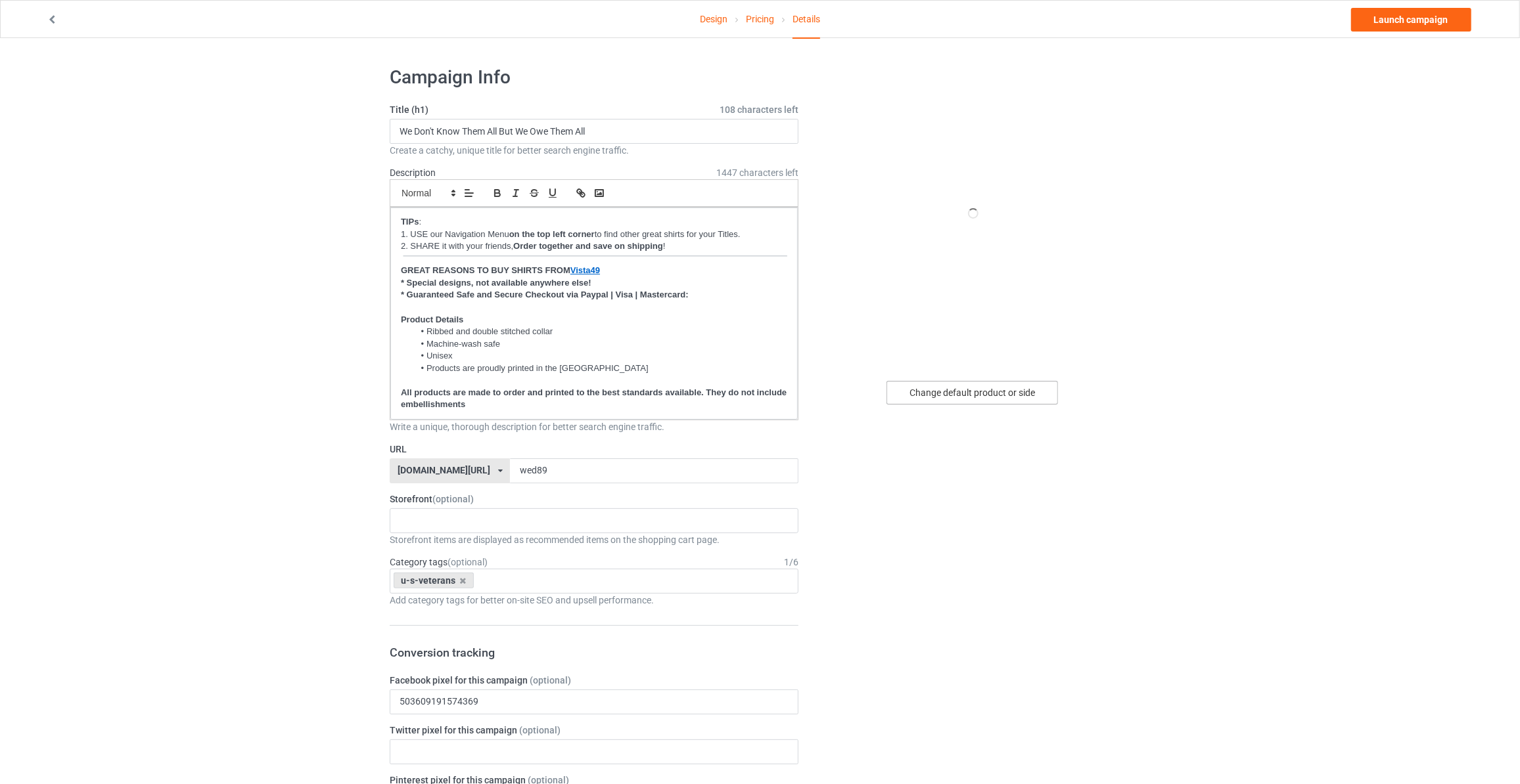
click at [959, 389] on div "Change default product or side" at bounding box center [972, 393] width 172 height 23
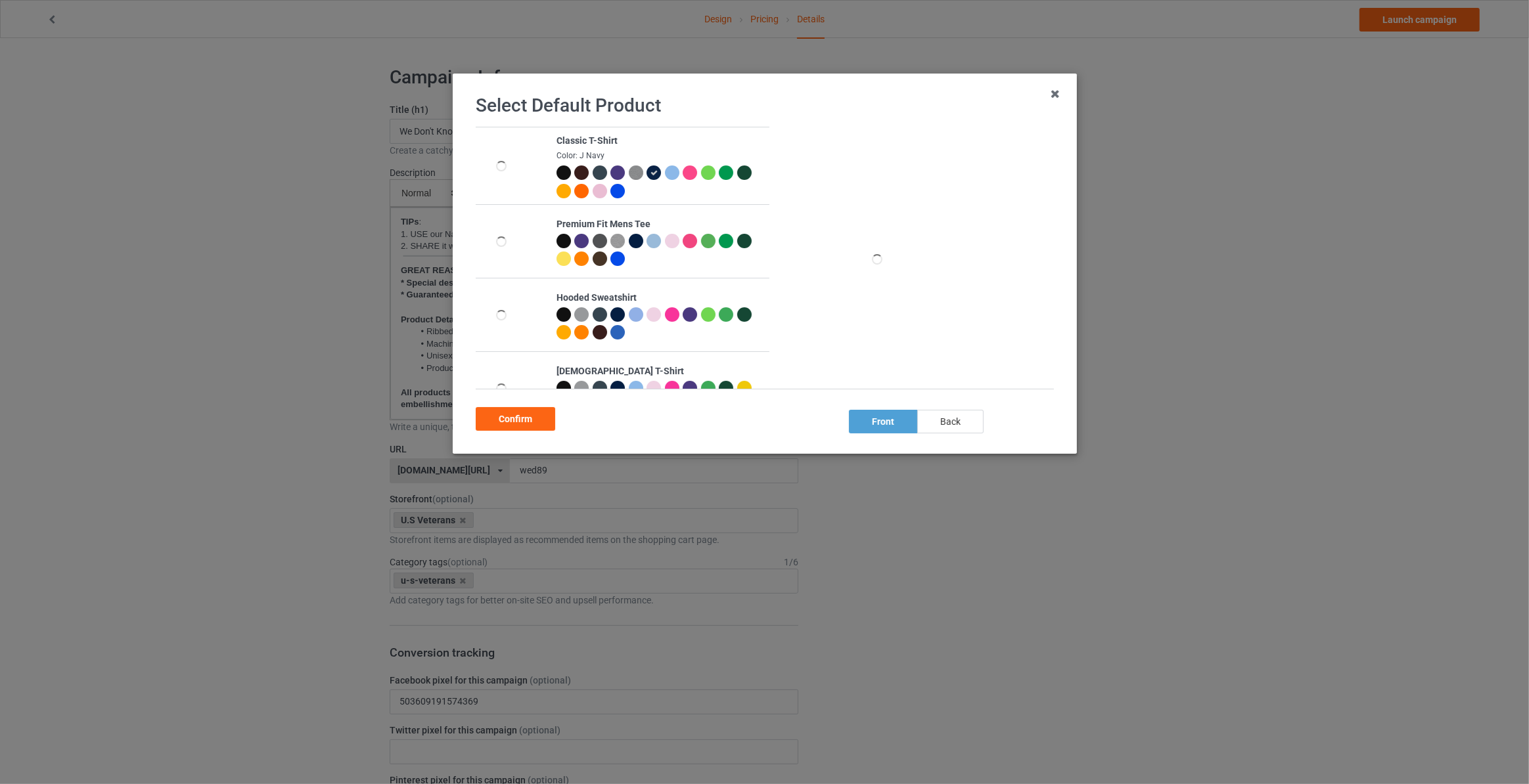
click at [960, 414] on div "back" at bounding box center [950, 421] width 66 height 23
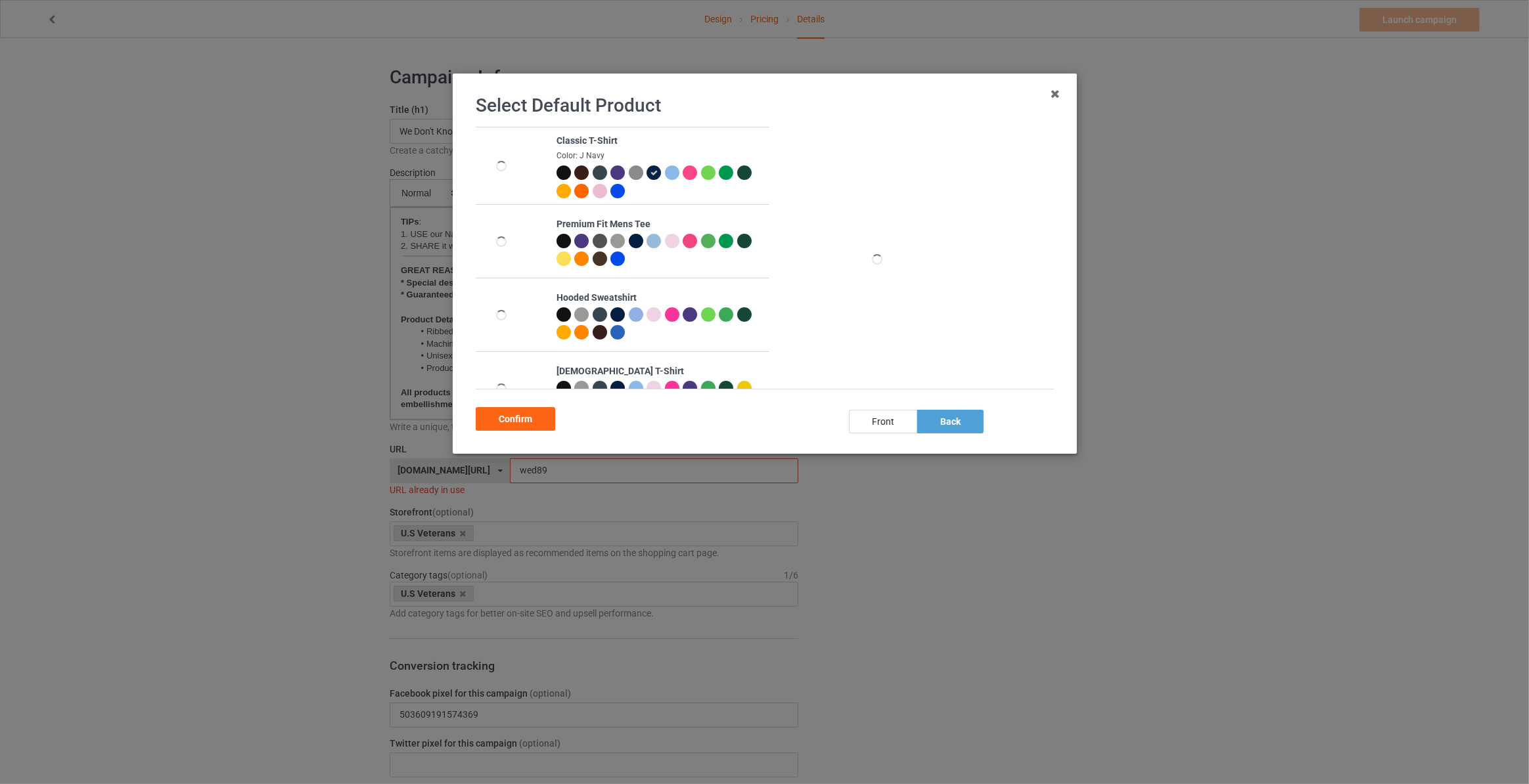
click at [556, 178] on div at bounding box center [563, 173] width 15 height 15
click at [526, 413] on div "Confirm" at bounding box center [515, 419] width 80 height 23
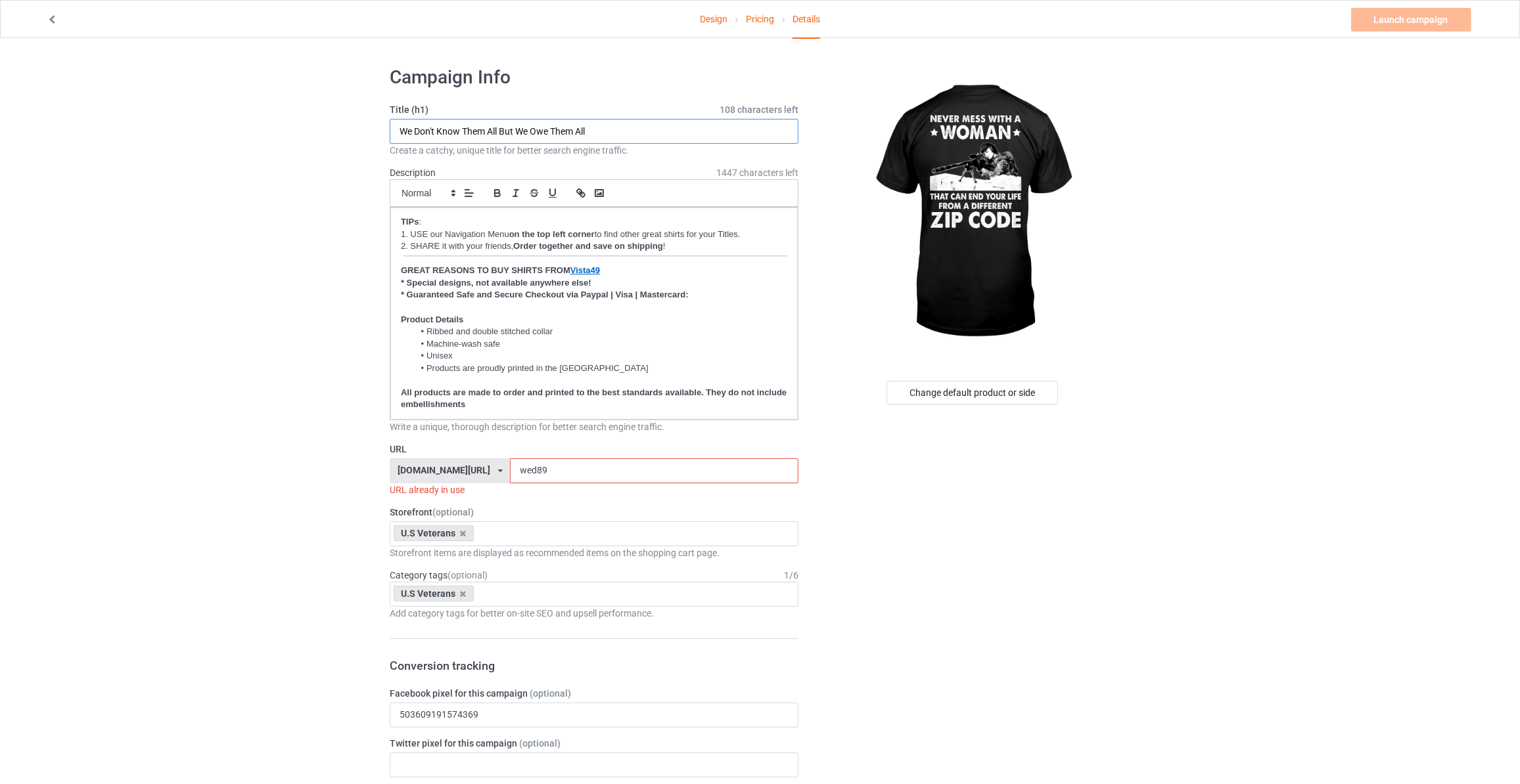
click at [611, 129] on input "We Don't Know Them All But We Owe Them All" at bounding box center [593, 132] width 409 height 25
type input "Never Mess With A Woman That Can End Your Life From A Different Zip Code"
drag, startPoint x: 535, startPoint y: 467, endPoint x: 181, endPoint y: 452, distance: 354.3
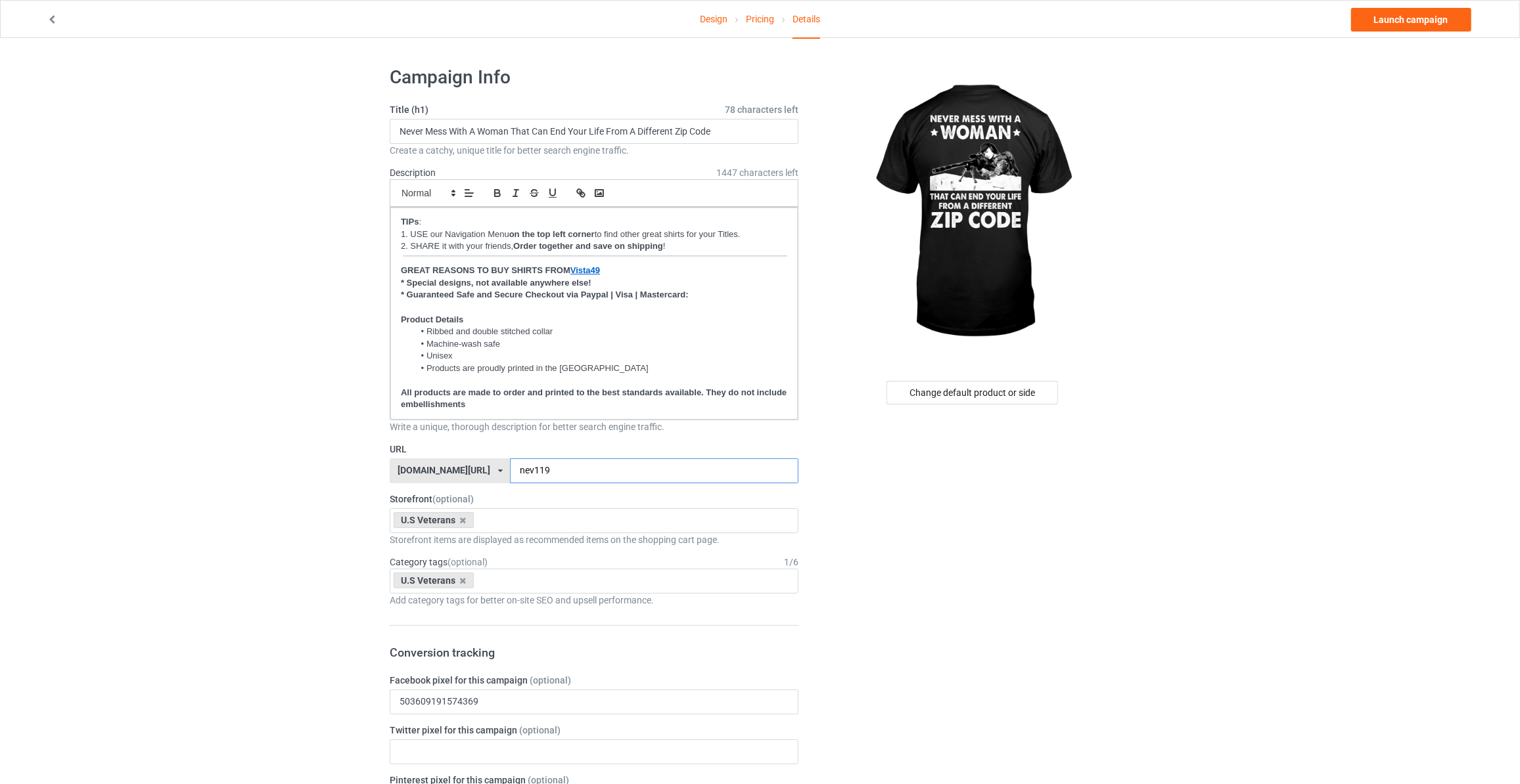
type input "nev119"
click at [1410, 16] on link "Launch campaign" at bounding box center [1411, 19] width 120 height 23
